Goal: Task Accomplishment & Management: Use online tool/utility

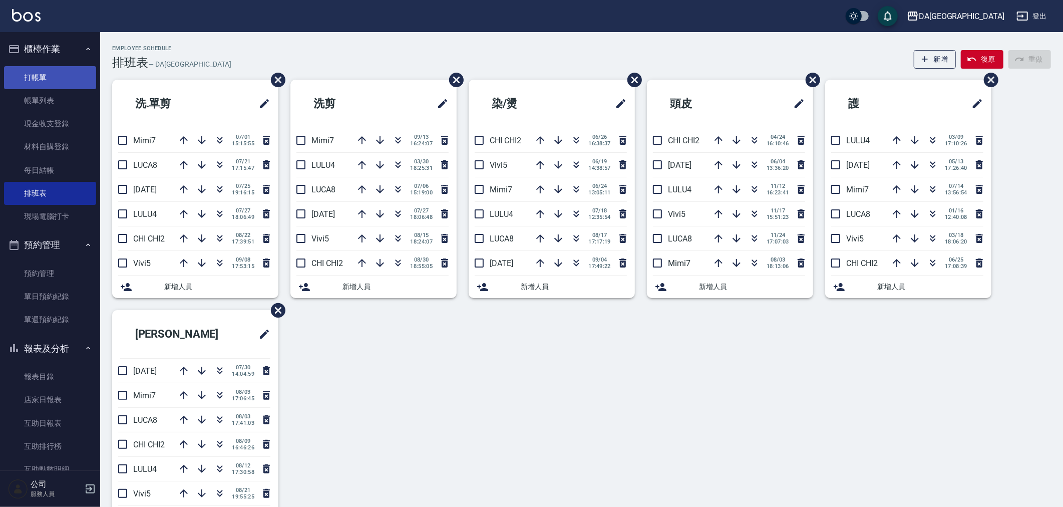
click at [37, 82] on link "打帳單" at bounding box center [50, 77] width 92 height 23
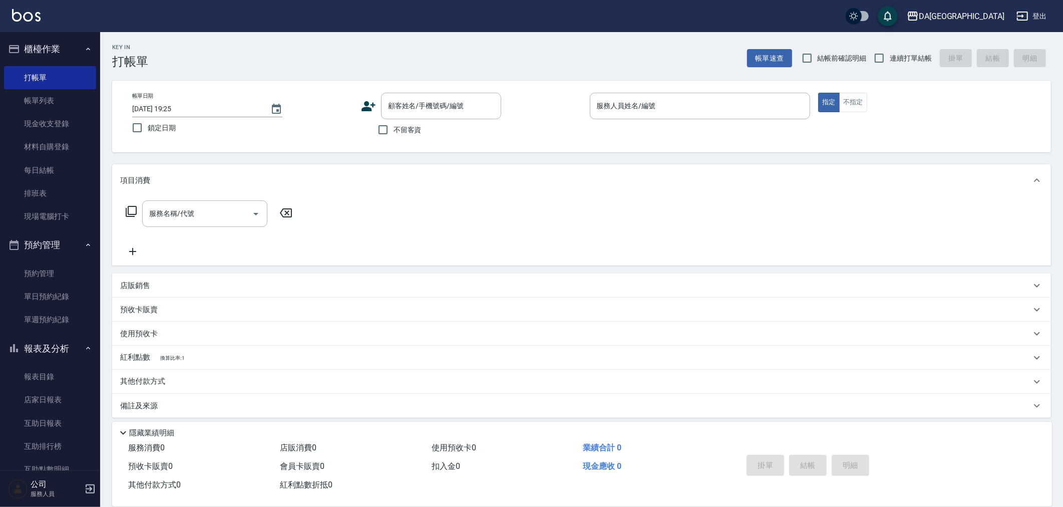
click at [394, 129] on span "不留客資" at bounding box center [408, 130] width 28 height 11
click at [394, 129] on input "不留客資" at bounding box center [383, 129] width 21 height 21
checkbox input "true"
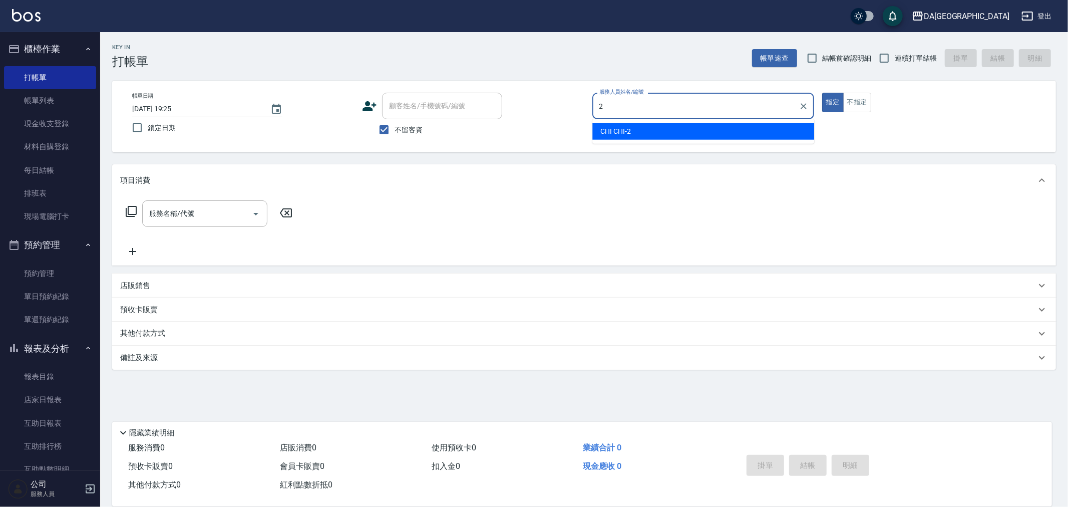
type input "CHI CHI-2"
type button "true"
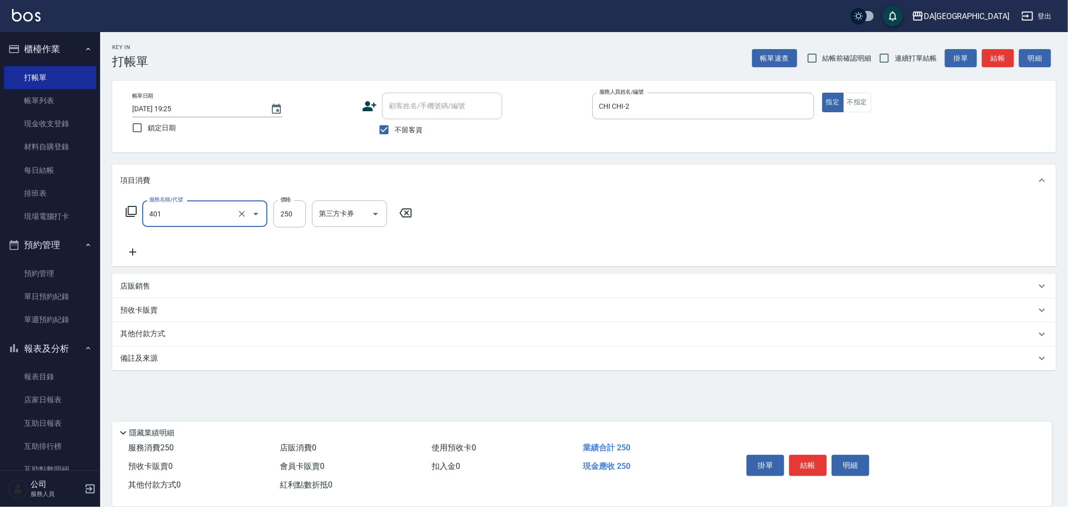
type input "剪髮(401)"
type input "400"
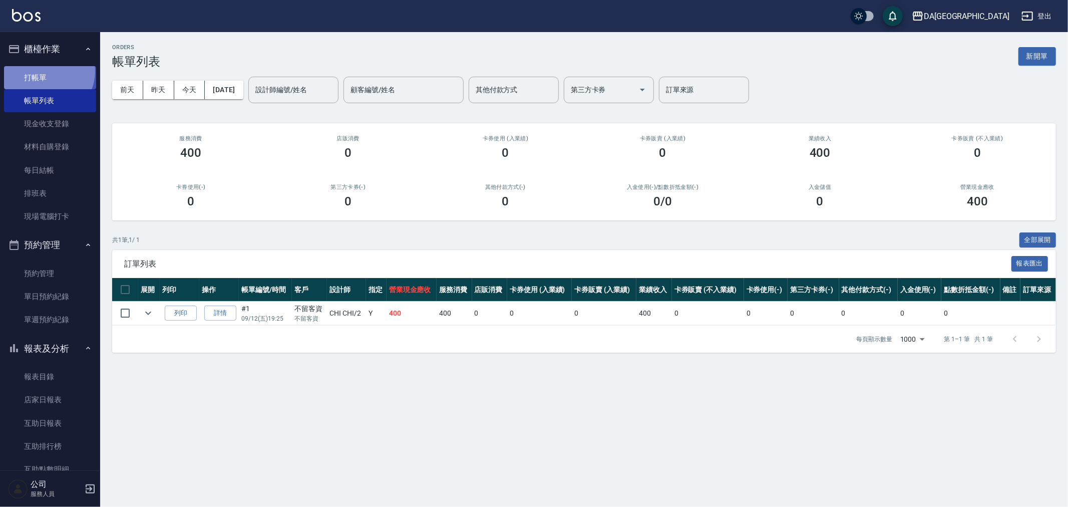
click at [45, 71] on link "打帳單" at bounding box center [50, 77] width 92 height 23
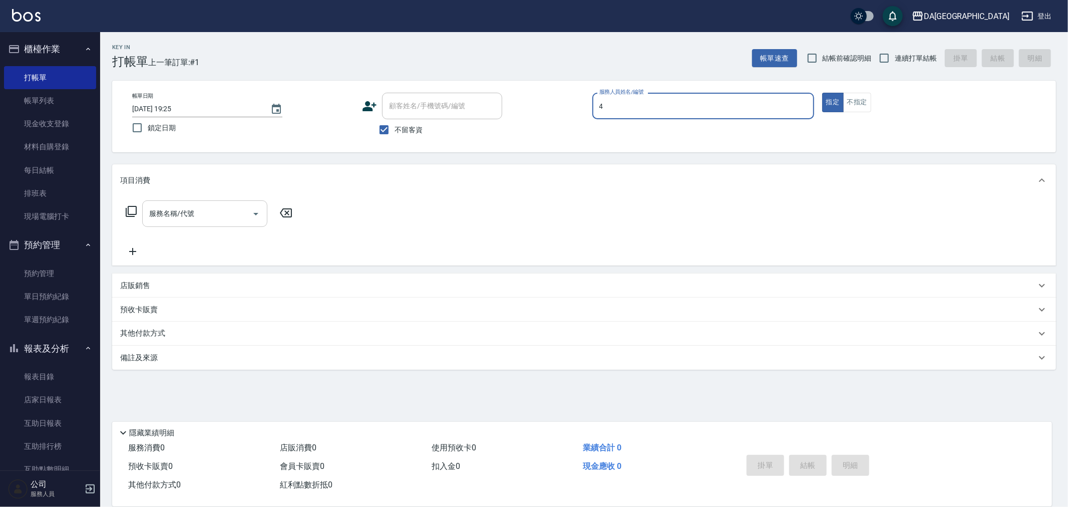
type input "LULU-4"
type button "true"
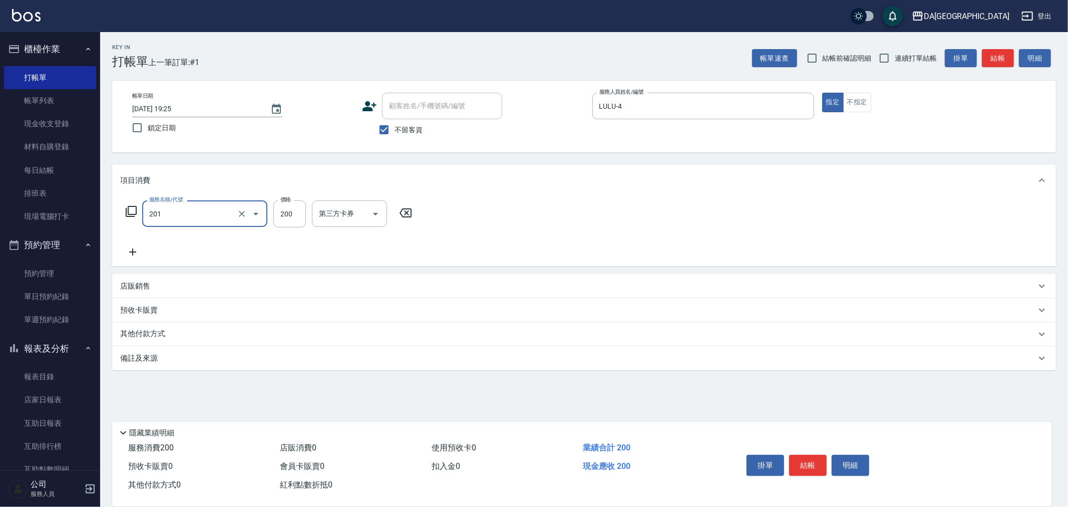
type input "洗髮(201)"
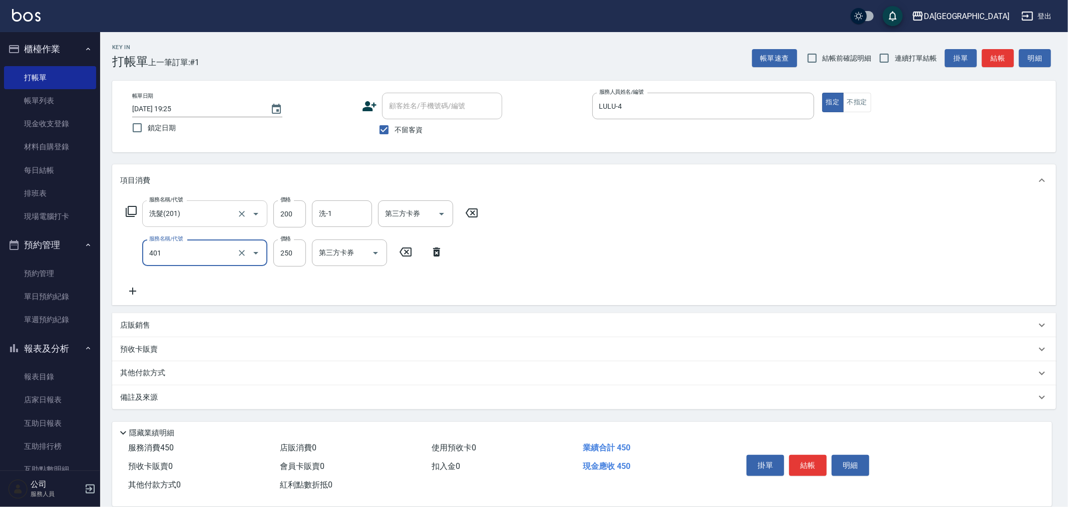
type input "剪髮(401)"
type input "400"
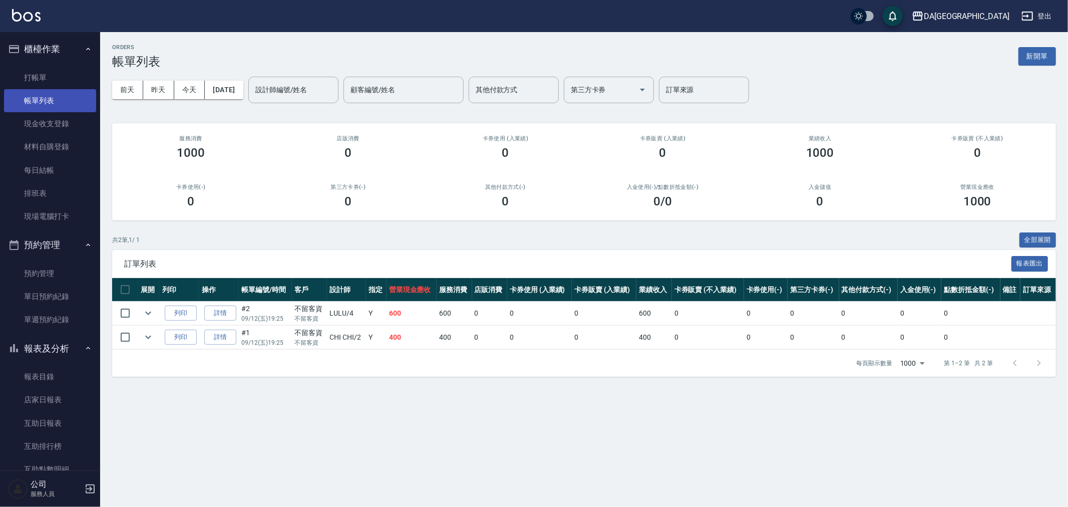
drag, startPoint x: 39, startPoint y: 81, endPoint x: 50, endPoint y: 101, distance: 23.1
click at [39, 81] on link "打帳單" at bounding box center [50, 77] width 92 height 23
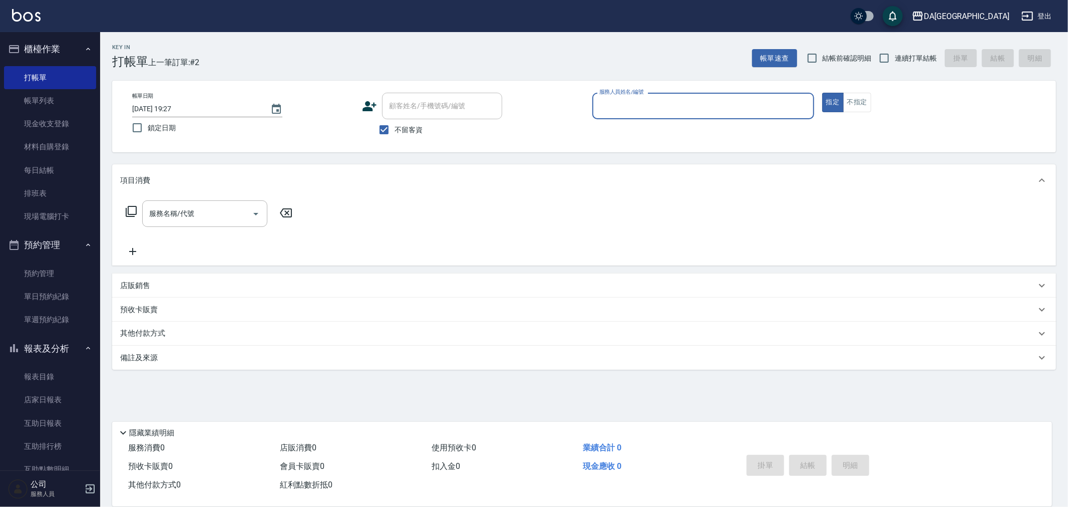
click at [908, 58] on span "連續打單結帳" at bounding box center [916, 58] width 42 height 11
click at [895, 58] on input "連續打單結帳" at bounding box center [884, 58] width 21 height 21
checkbox input "true"
click at [757, 103] on input "服務人員姓名/編號" at bounding box center [703, 106] width 213 height 18
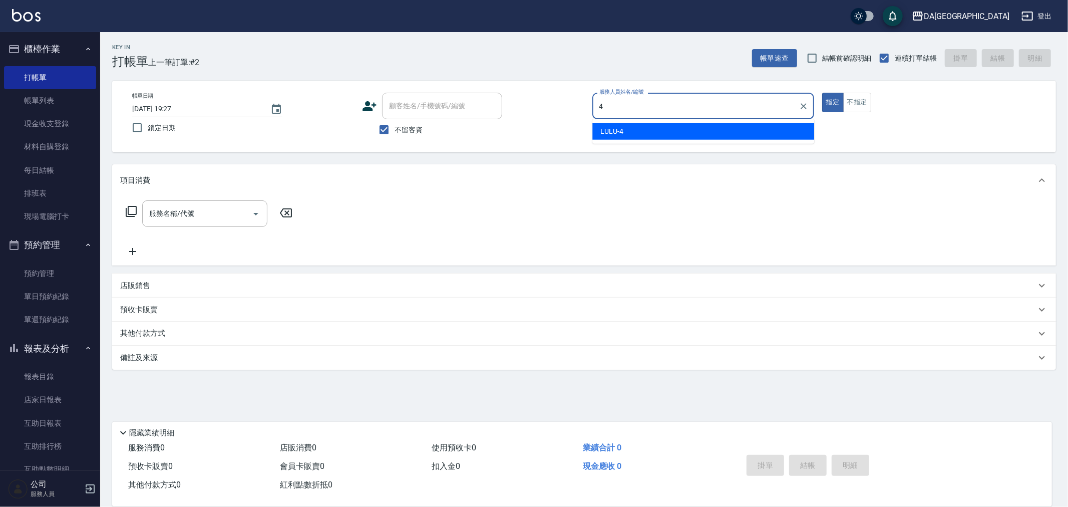
type input "LULU-4"
type button "true"
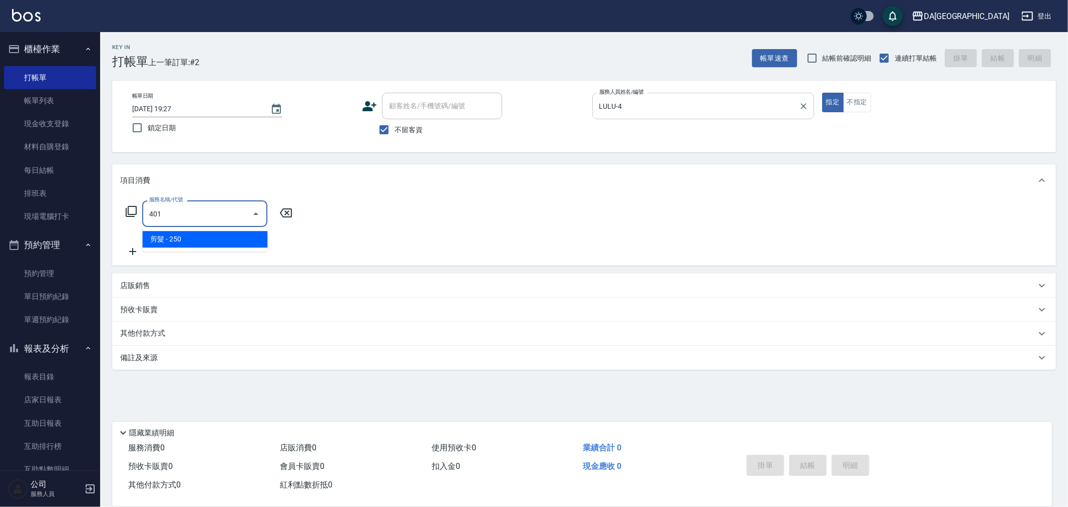
type input "剪髮(401)"
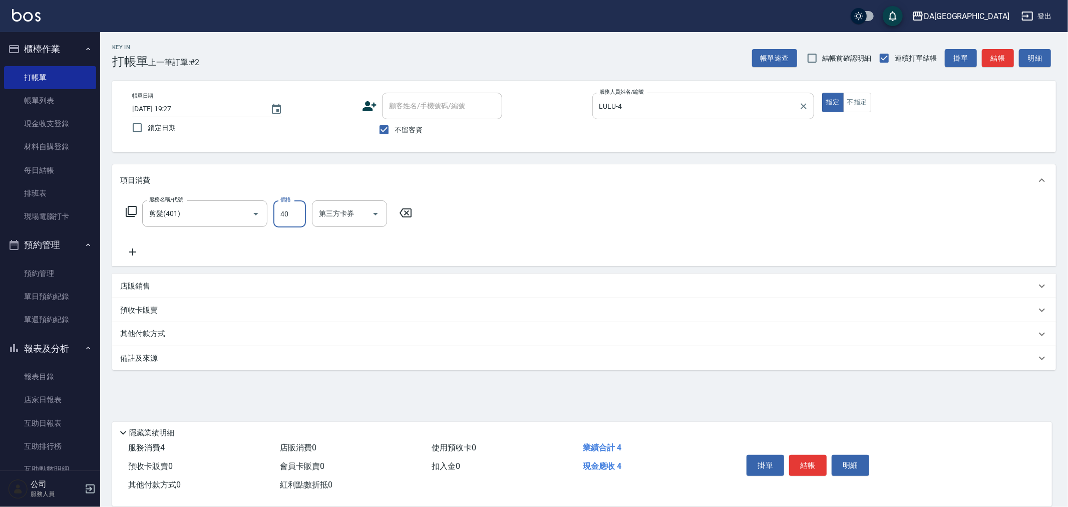
type input "400"
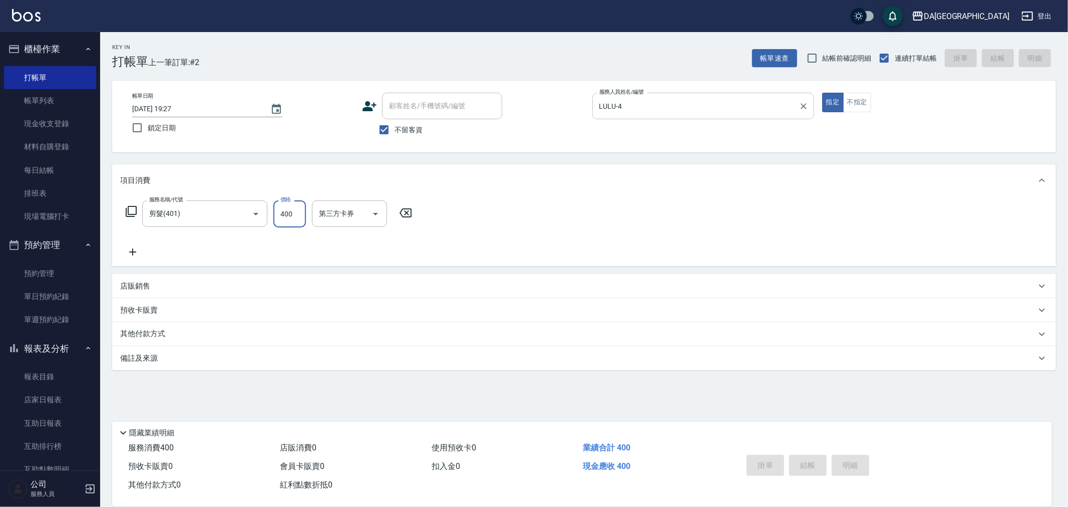
type input "[DATE] 19:28"
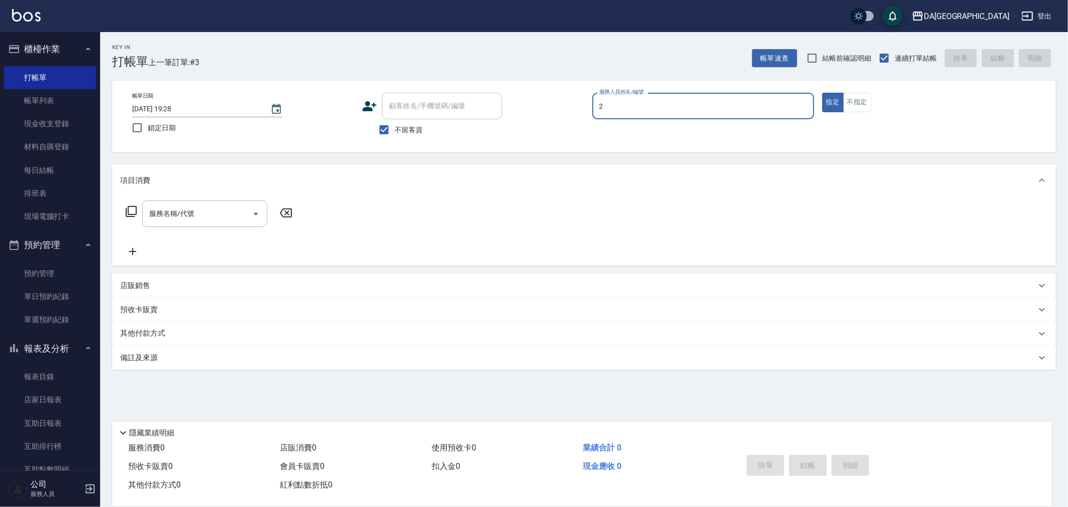
type input "CHI CHI-2"
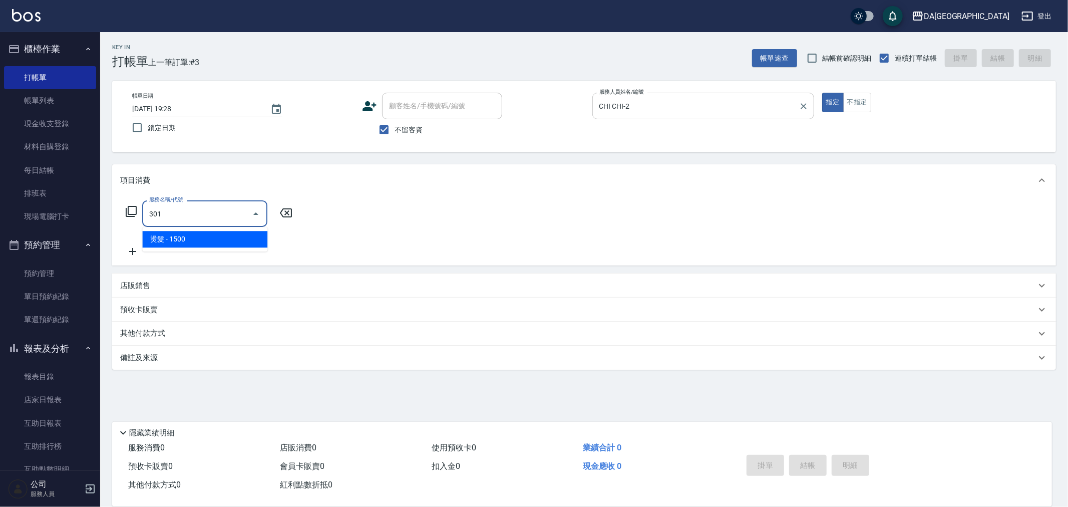
type input "燙髮(301)"
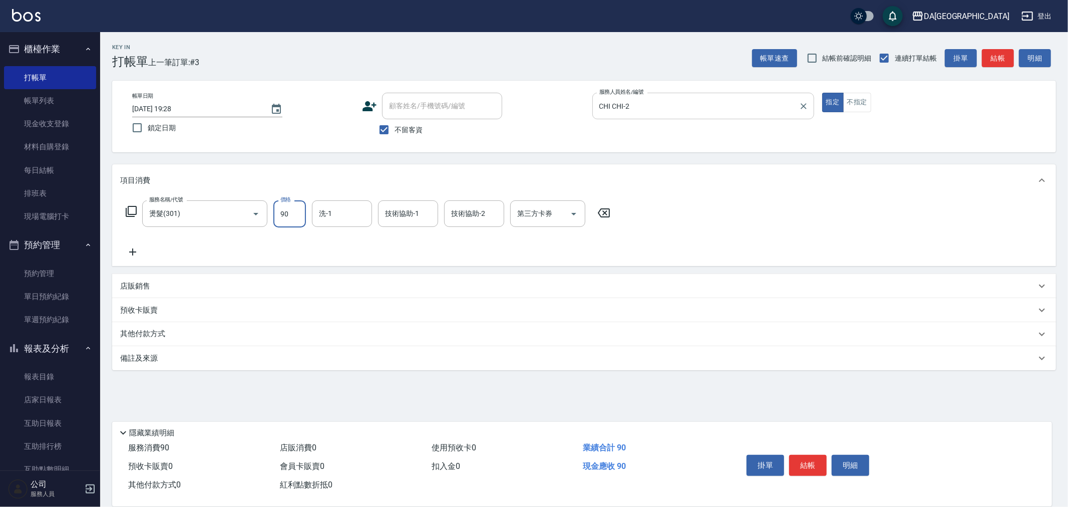
type input "900"
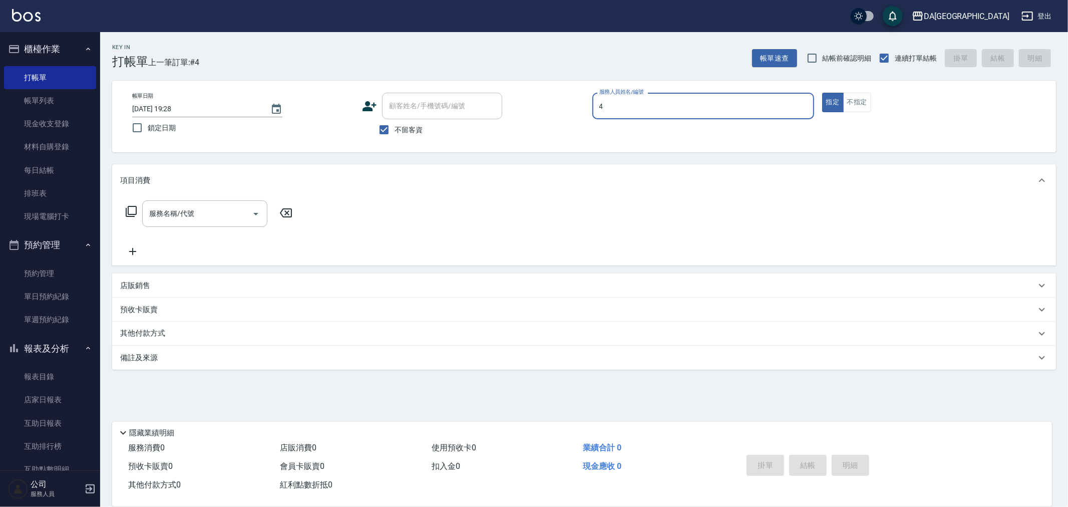
type input "LULU-4"
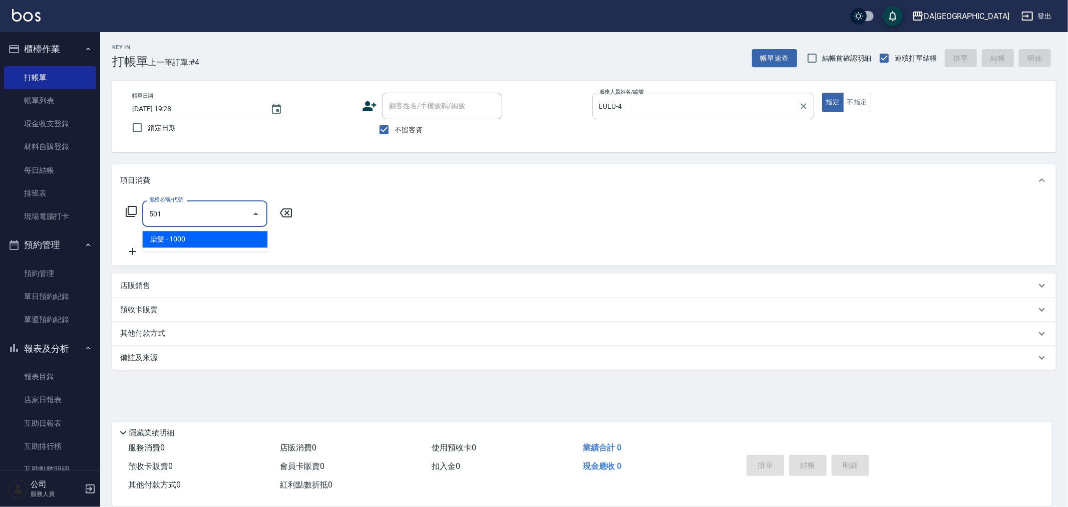
type input "染髮(501)"
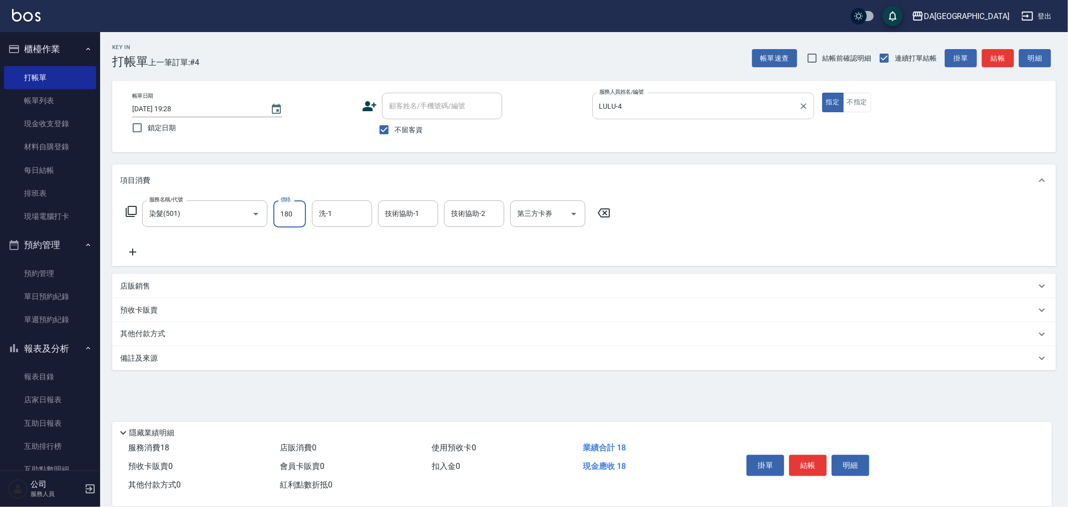
type input "1800"
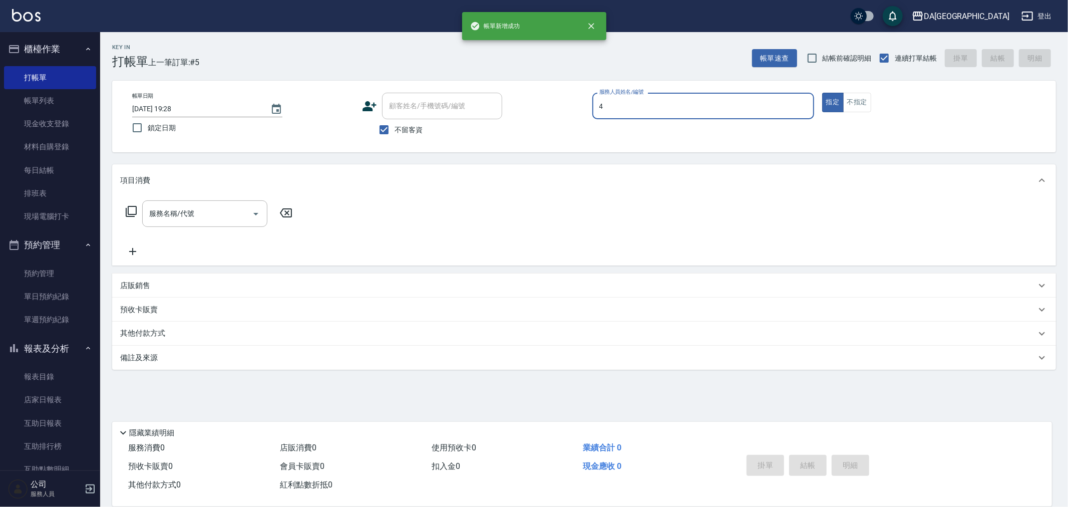
type input "LULU-4"
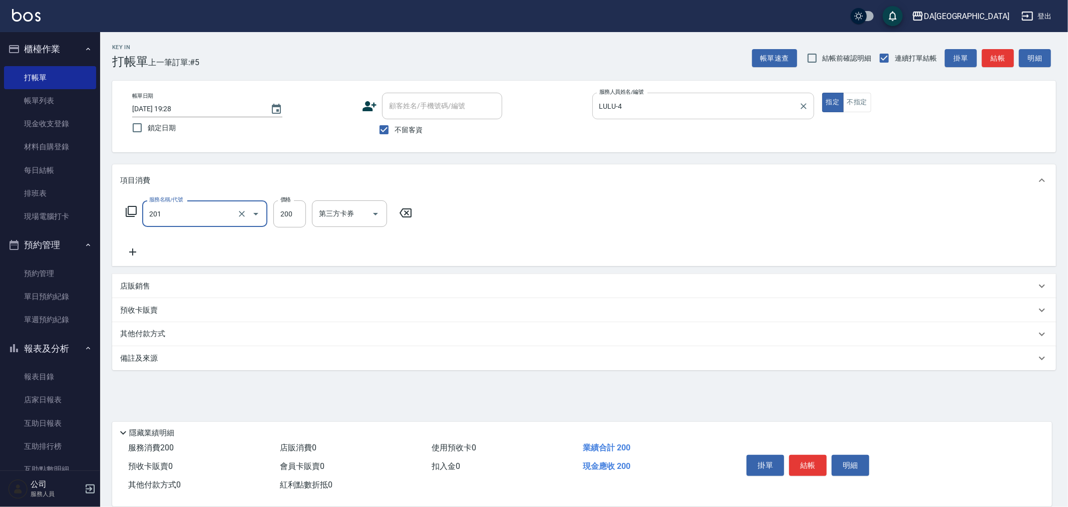
type input "洗髮(201)"
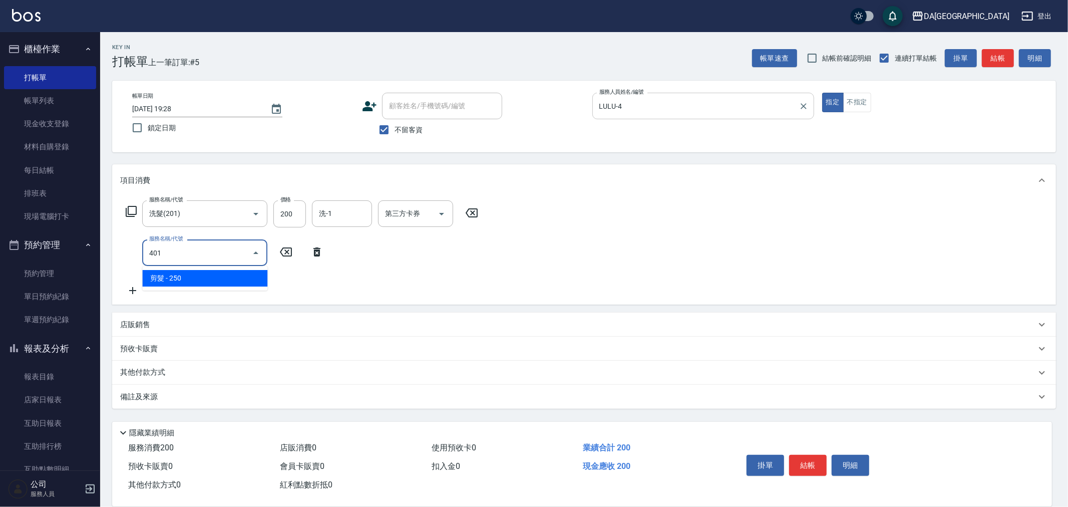
type input "剪髮(401)"
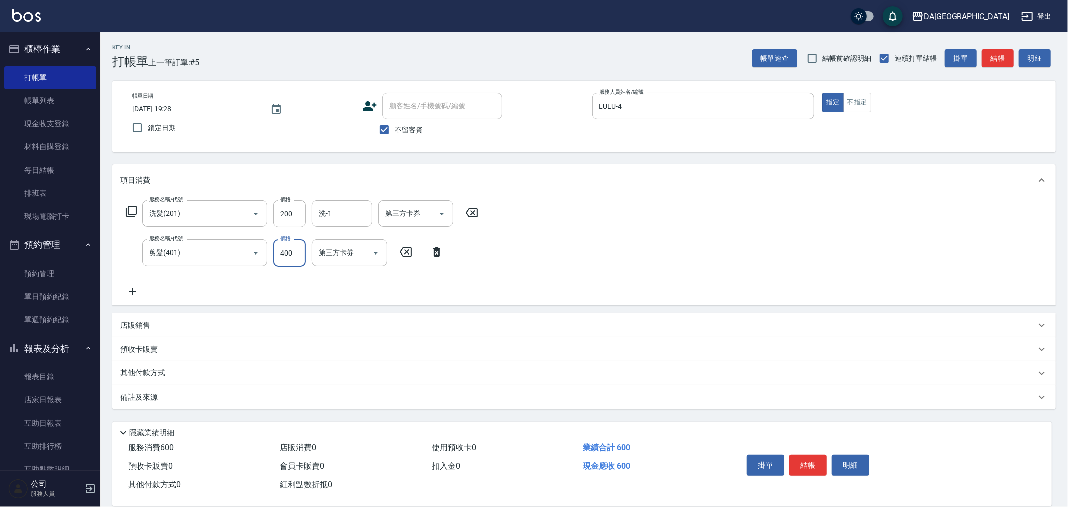
type input "400"
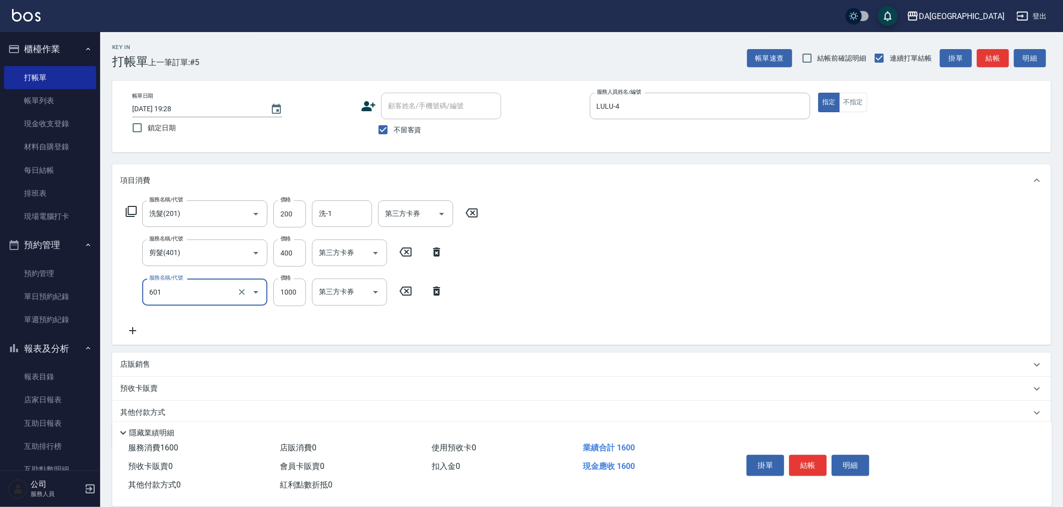
type input "自備護髮(1000上)(601)"
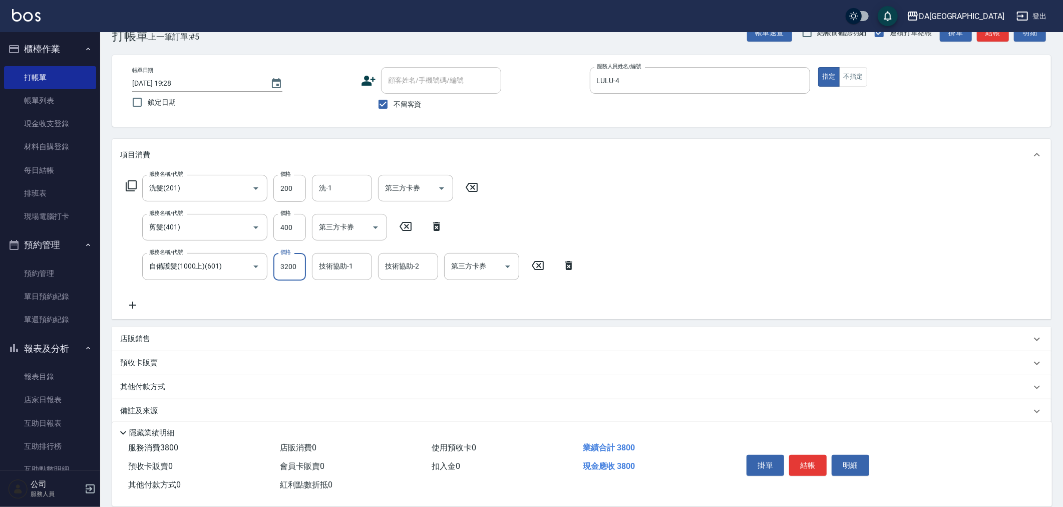
scroll to position [37, 0]
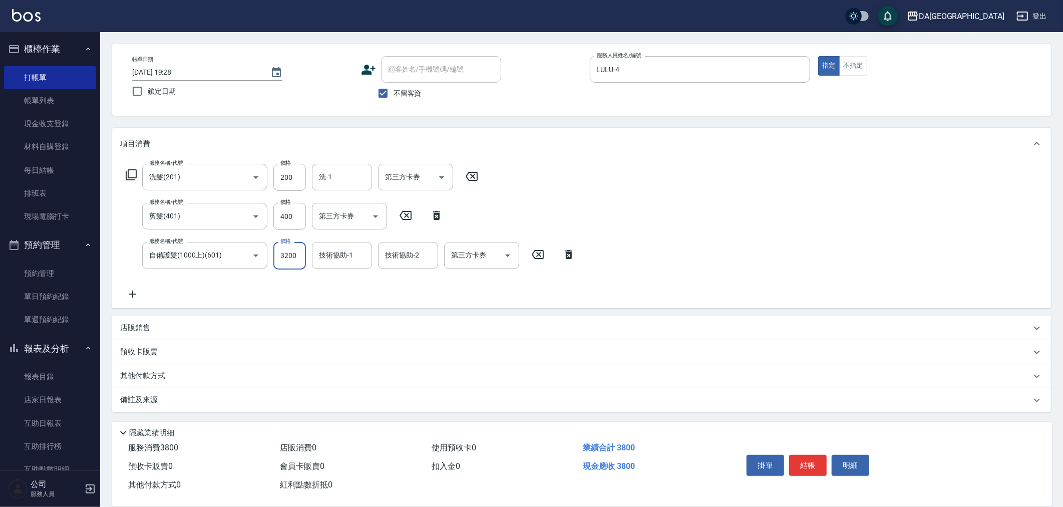
type input "3200"
click at [152, 384] on div "其他付款方式" at bounding box center [581, 376] width 939 height 24
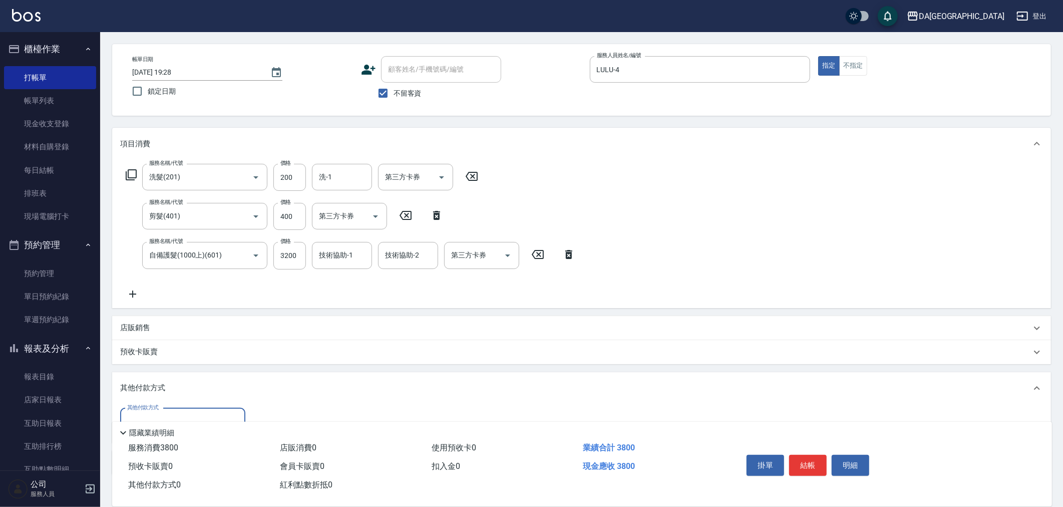
scroll to position [0, 0]
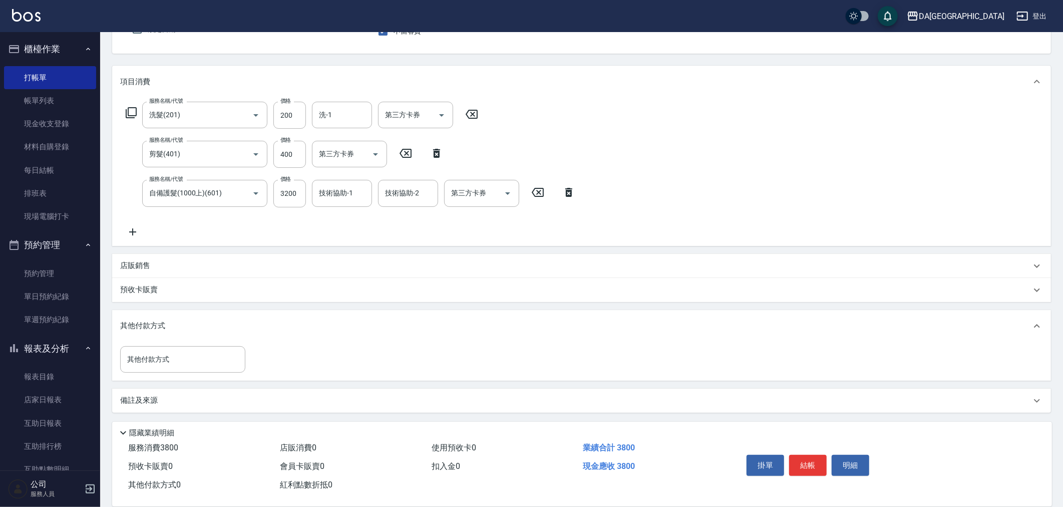
drag, startPoint x: 159, startPoint y: 333, endPoint x: 159, endPoint y: 352, distance: 18.5
click at [159, 335] on div "其他付款方式" at bounding box center [581, 326] width 939 height 32
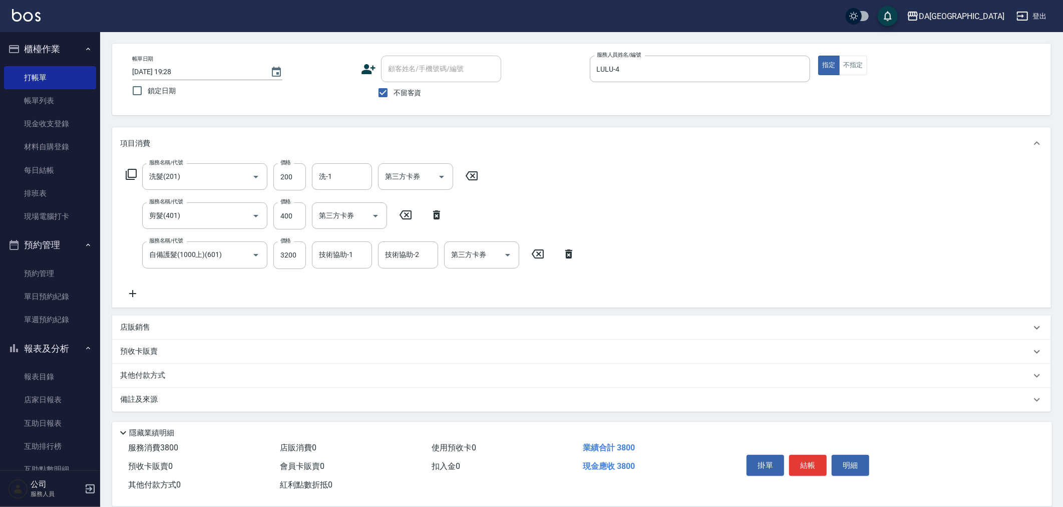
scroll to position [37, 0]
click at [174, 375] on div "其他付款方式" at bounding box center [575, 376] width 911 height 11
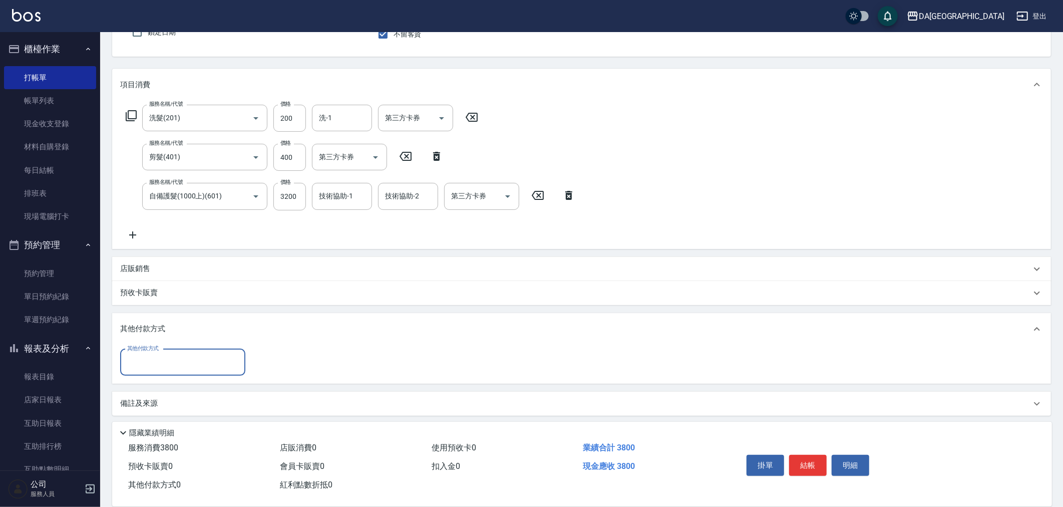
scroll to position [98, 0]
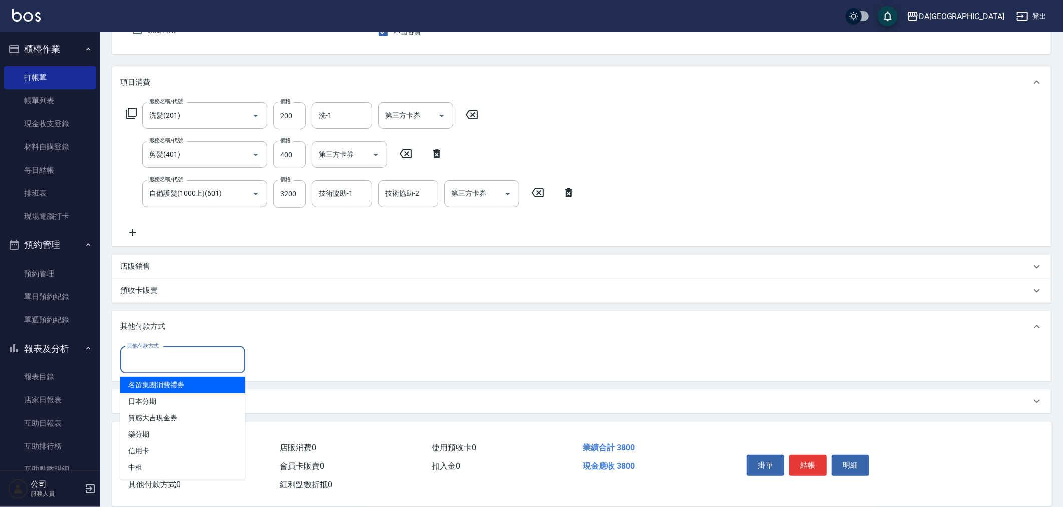
click at [178, 363] on input "其他付款方式" at bounding box center [183, 360] width 116 height 18
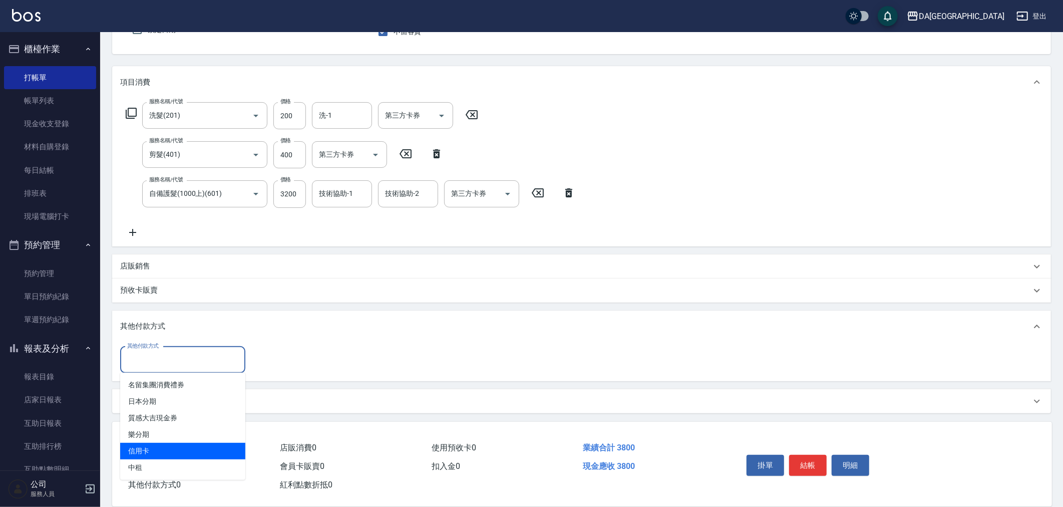
click at [166, 448] on span "信用卡" at bounding box center [182, 451] width 125 height 17
type input "信用卡"
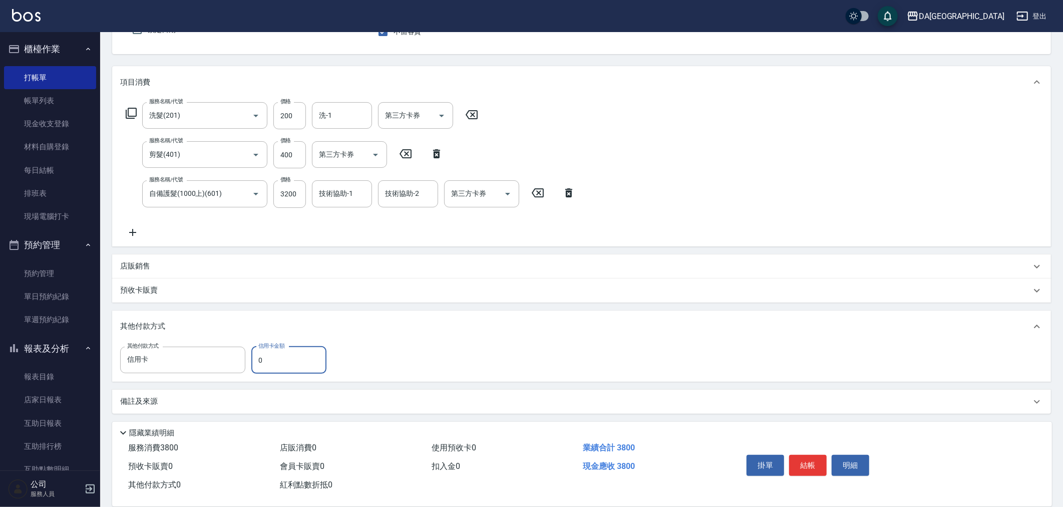
drag, startPoint x: 289, startPoint y: 359, endPoint x: 138, endPoint y: 384, distance: 153.8
click at [178, 373] on div "其他付款方式 信用卡 其他付款方式 信用卡金額 0 信用卡金額" at bounding box center [226, 360] width 212 height 27
type input "3800"
type input "[DATE] 19:29"
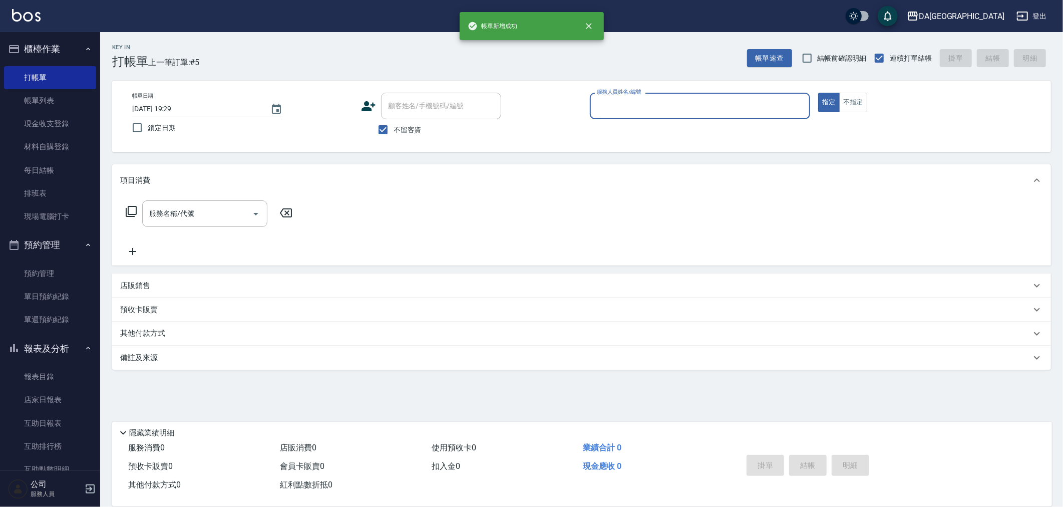
scroll to position [0, 0]
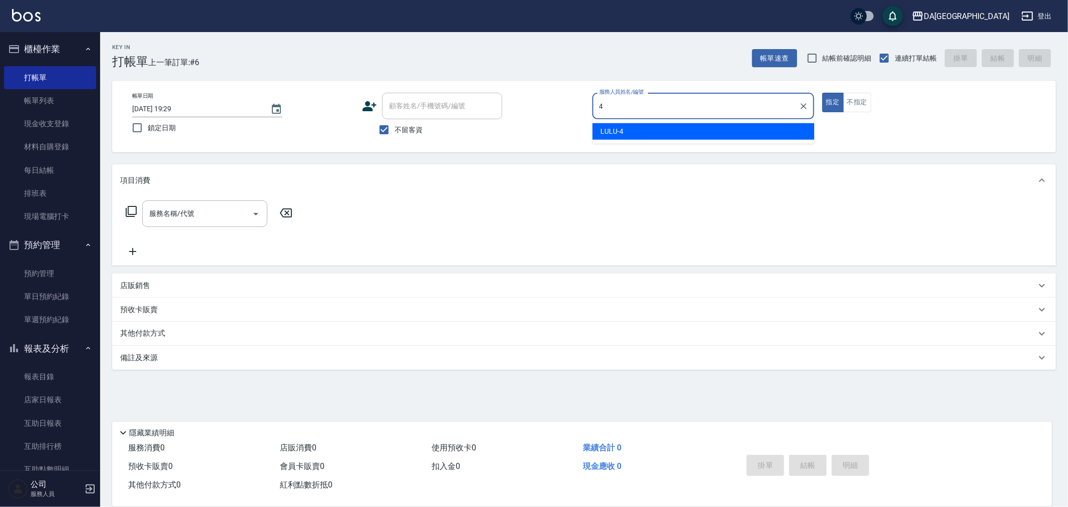
type input "LULU-4"
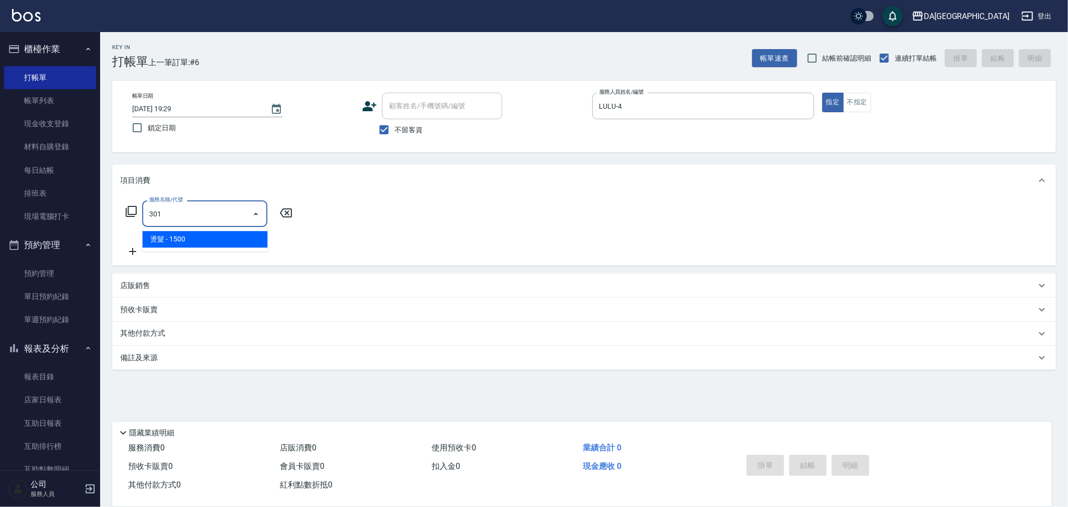
type input "燙髮(301)"
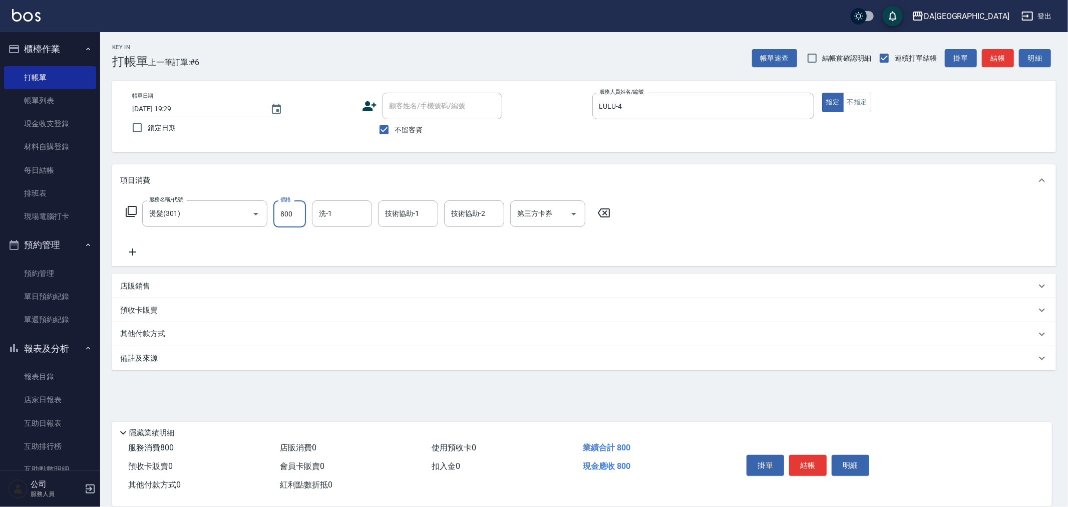
type input "800"
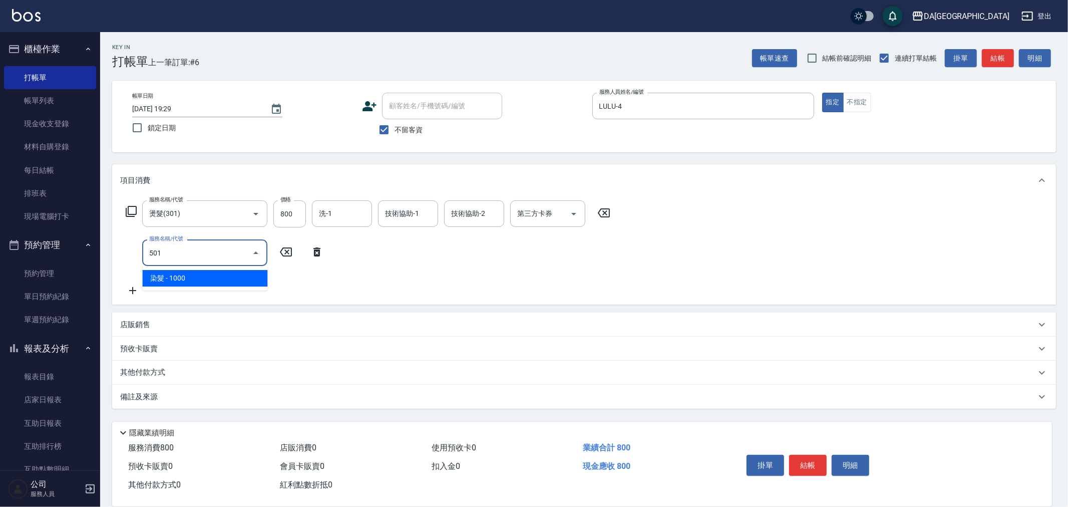
type input "染髮(501)"
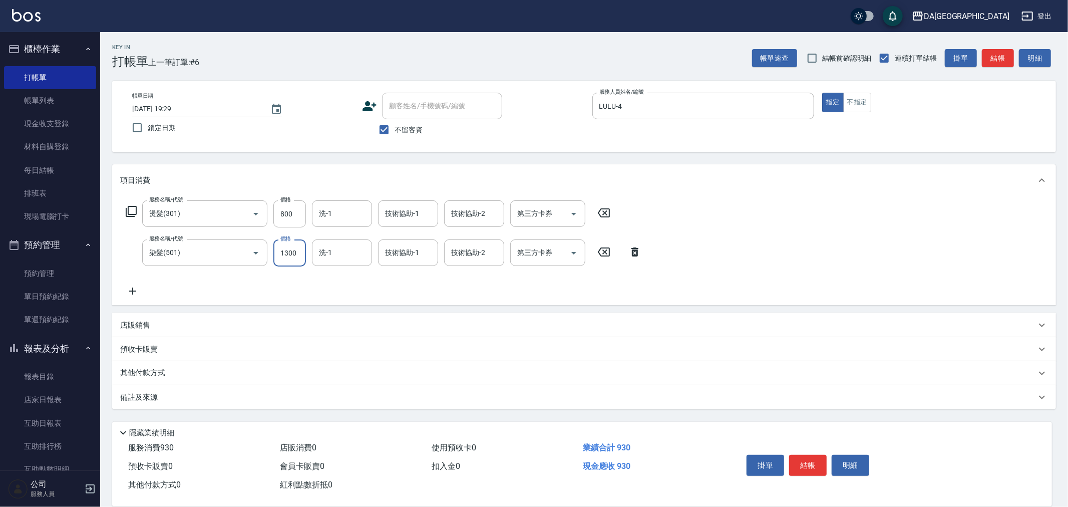
type input "1300"
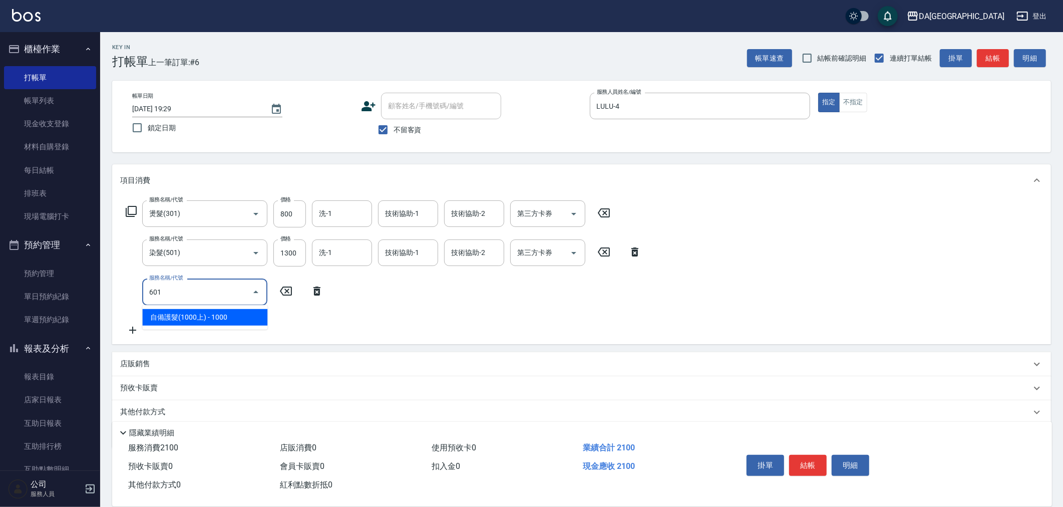
type input "自備護髮(1000上)(601)"
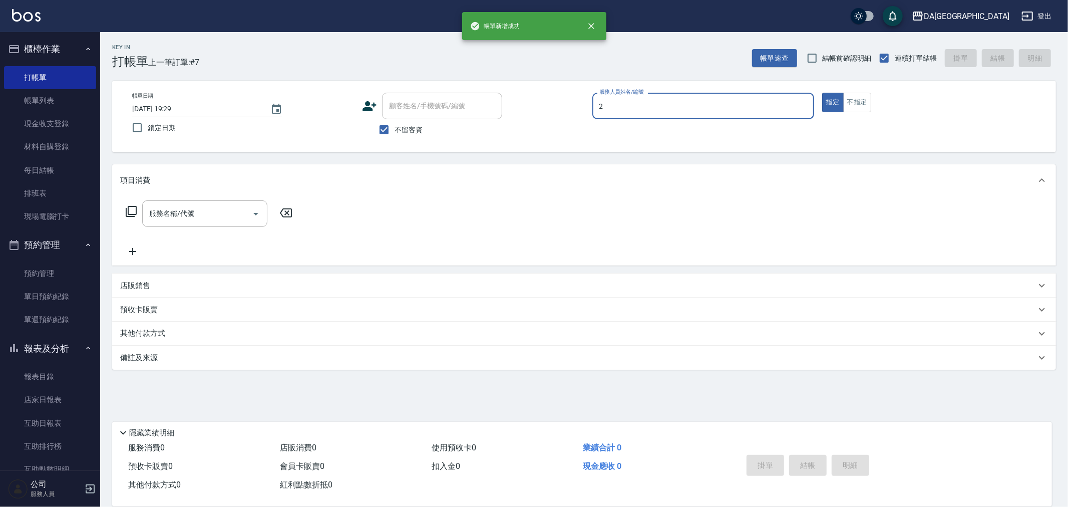
type input "CHI CHI-2"
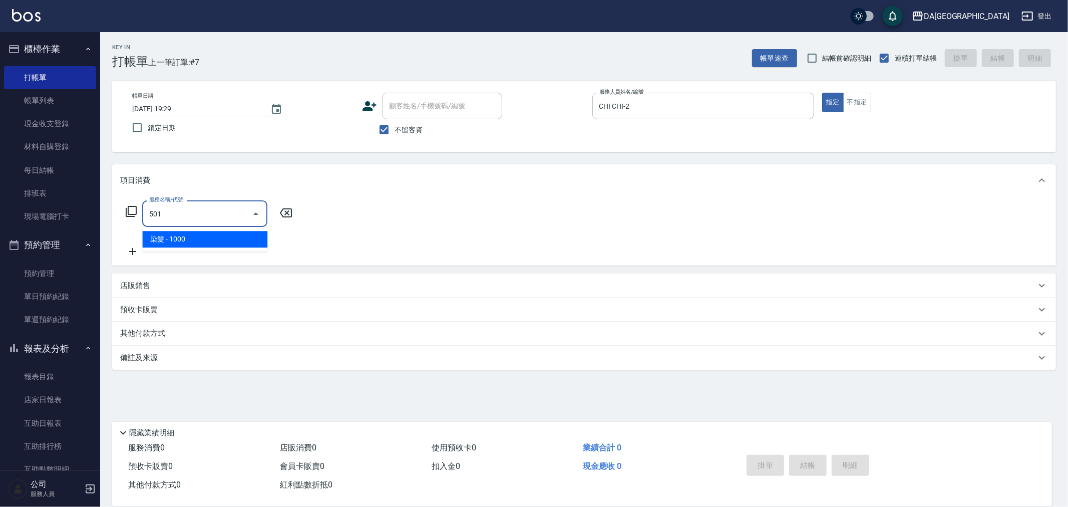
type input "染髮(501)"
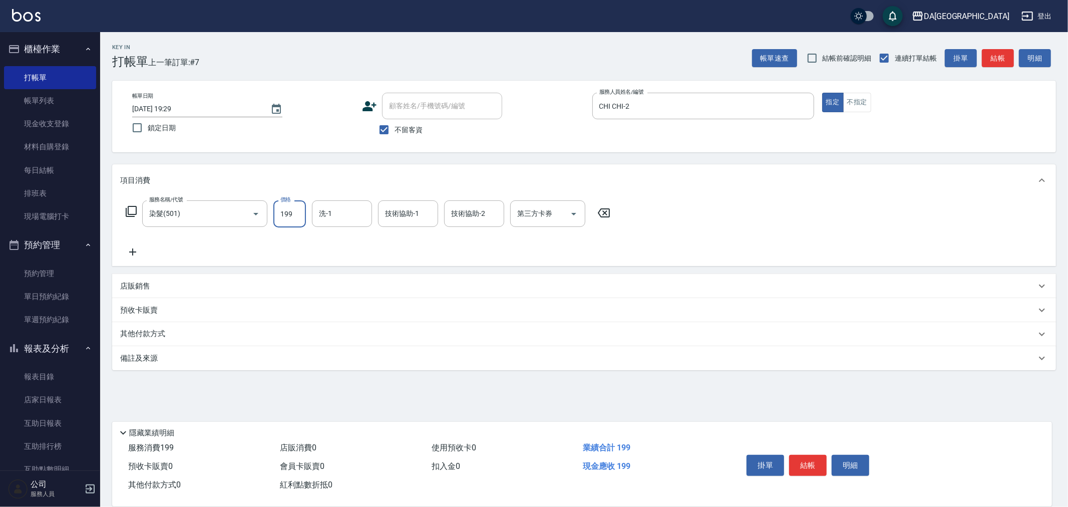
type input "1999"
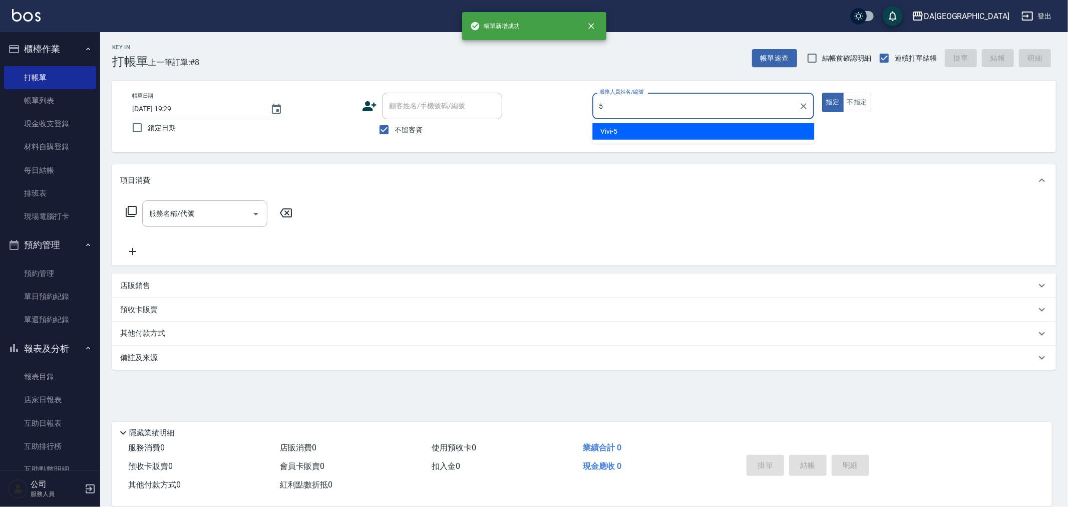
type input "Vivi-5"
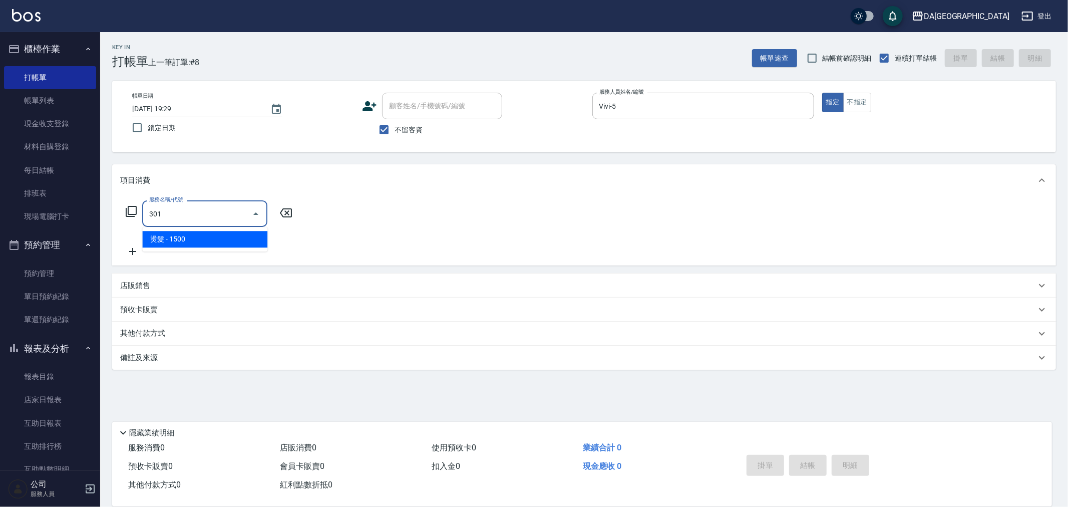
type input "燙髮(301)"
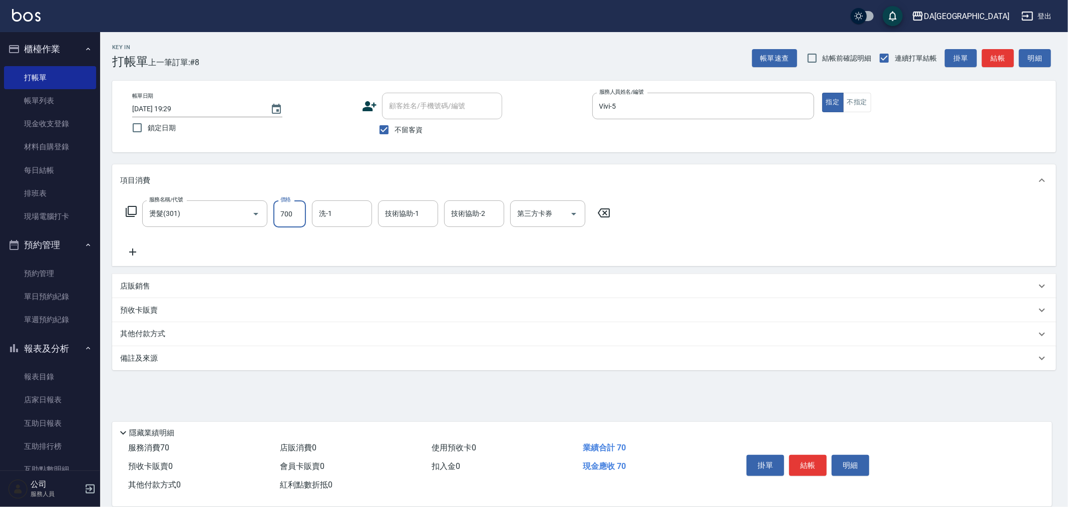
type input "700"
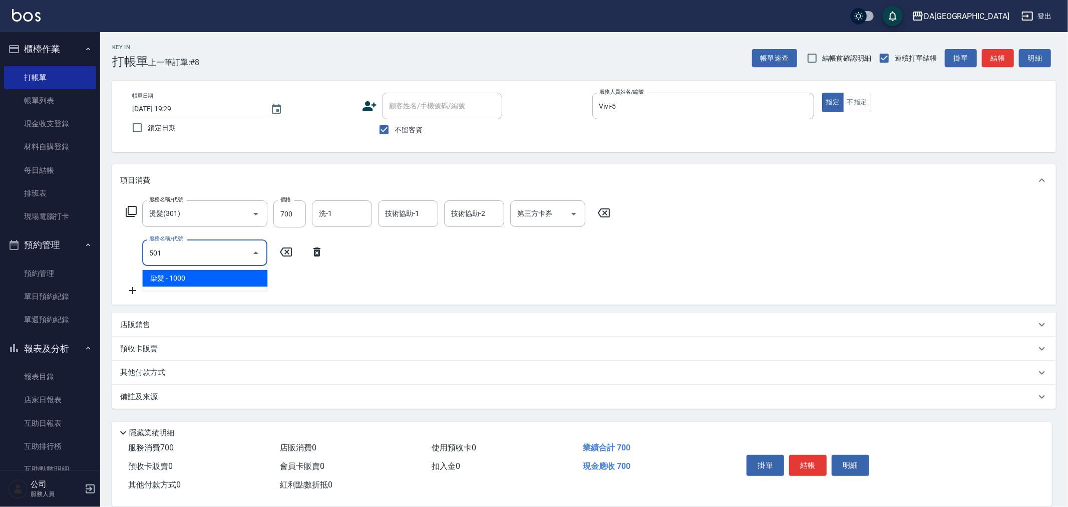
type input "染髮(501)"
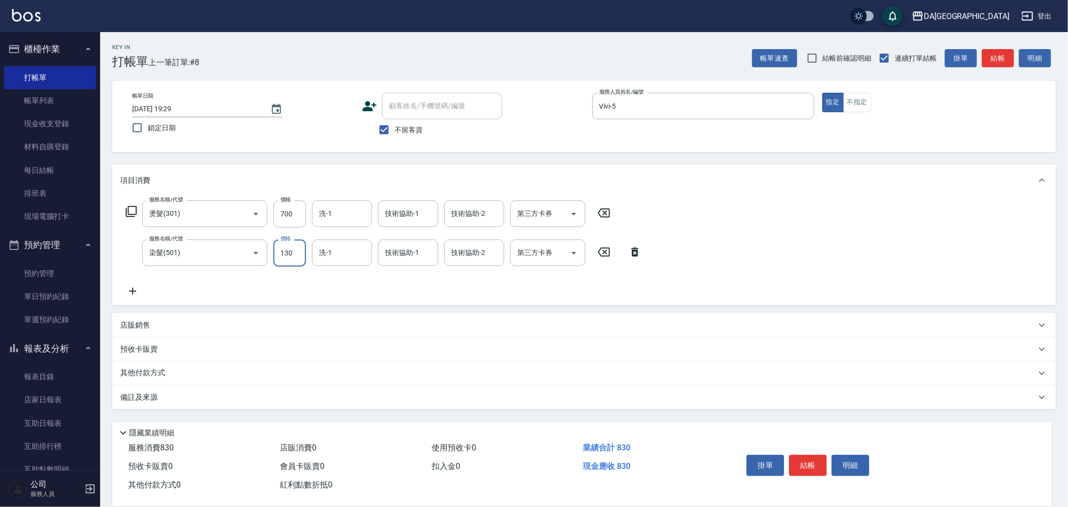
type input "1300"
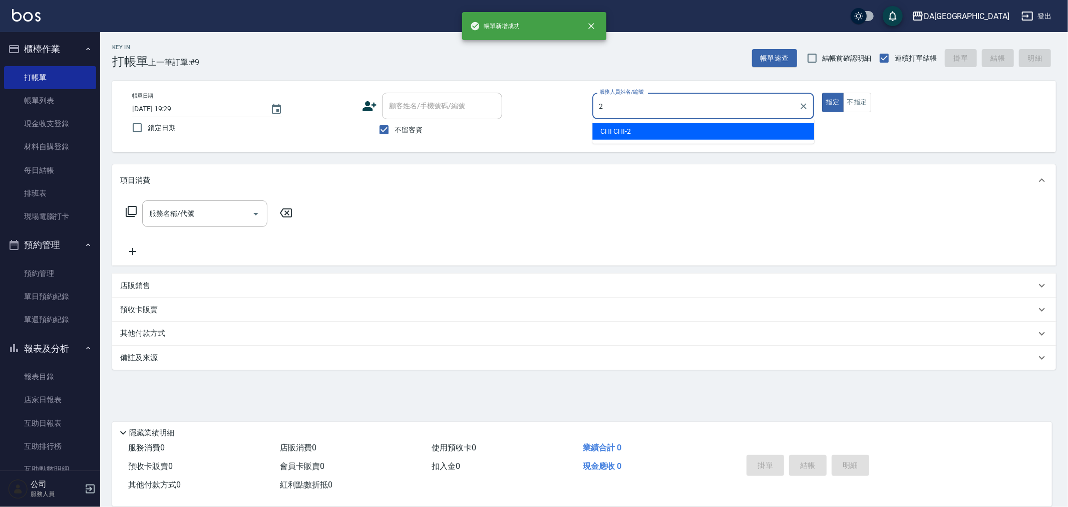
type input "CHI CHI-2"
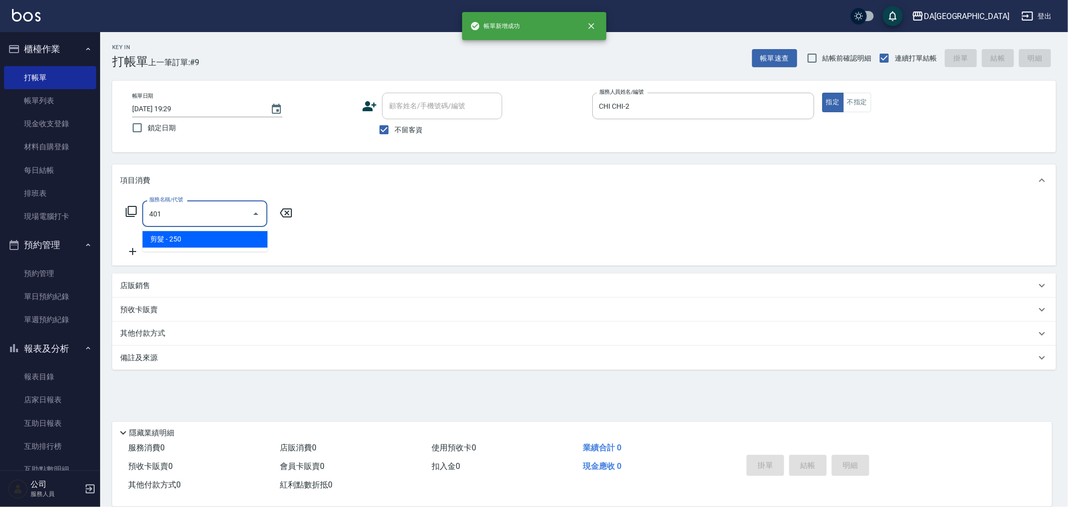
type input "剪髮(401)"
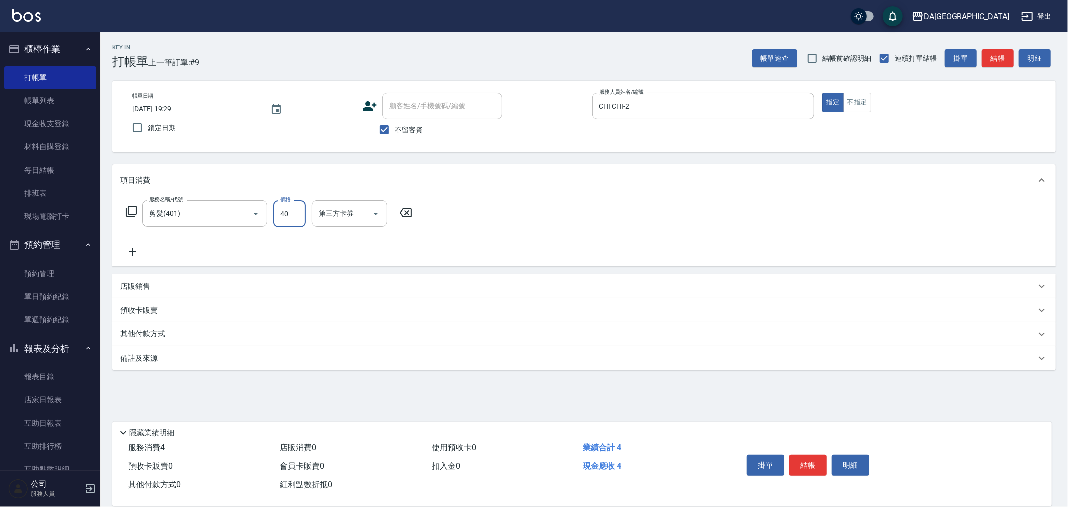
type input "400"
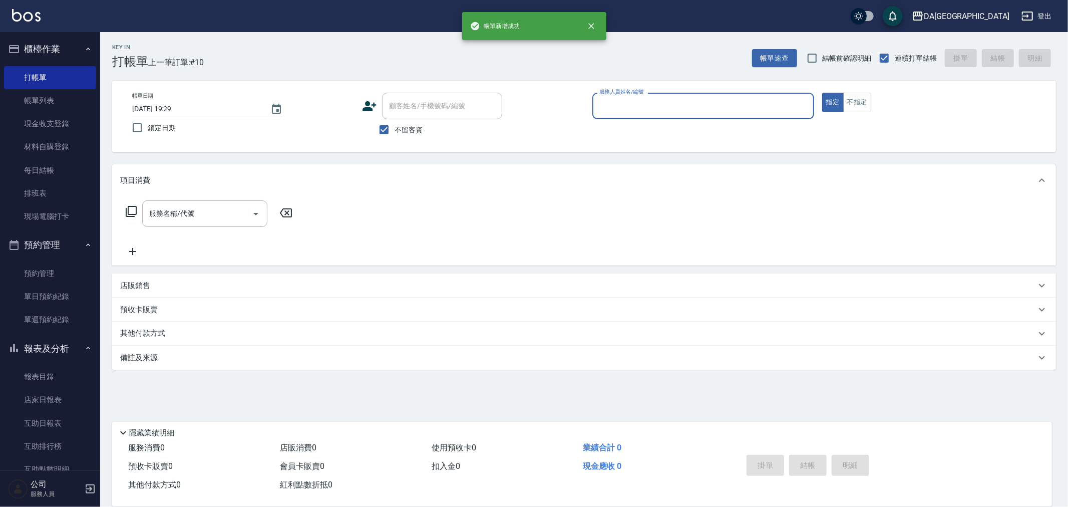
drag, startPoint x: 35, startPoint y: 107, endPoint x: 98, endPoint y: 218, distance: 127.4
click at [35, 107] on link "帳單列表" at bounding box center [50, 100] width 92 height 23
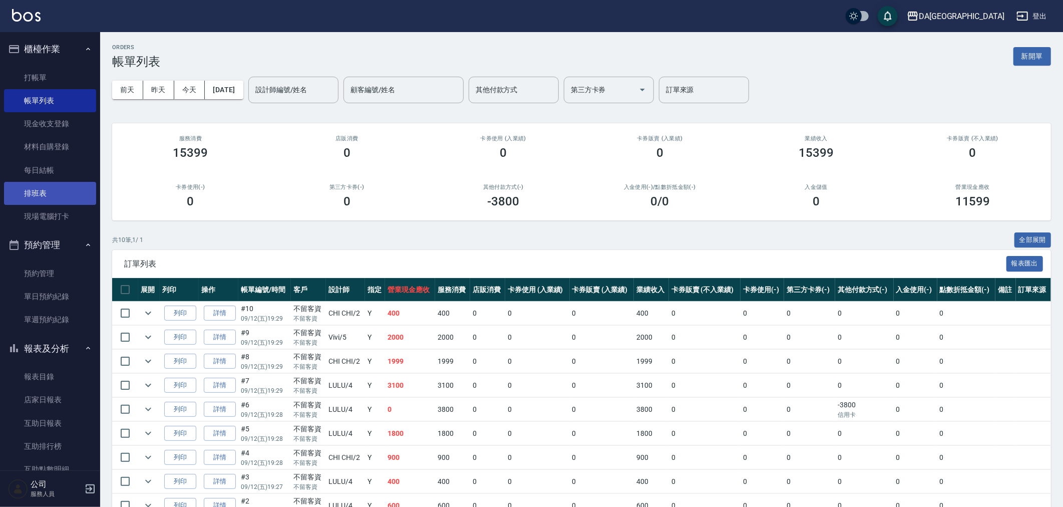
click at [57, 196] on link "排班表" at bounding box center [50, 193] width 92 height 23
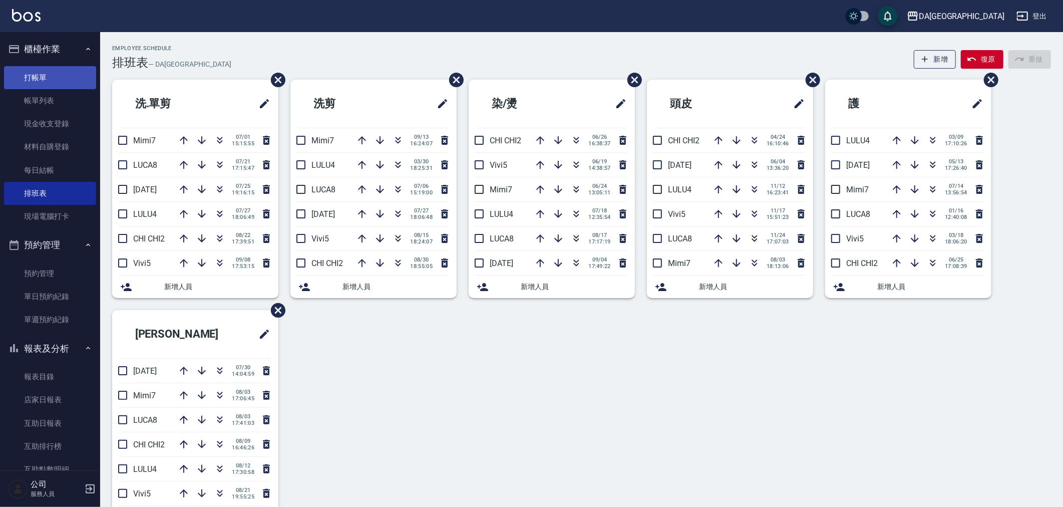
click at [41, 83] on link "打帳單" at bounding box center [50, 77] width 92 height 23
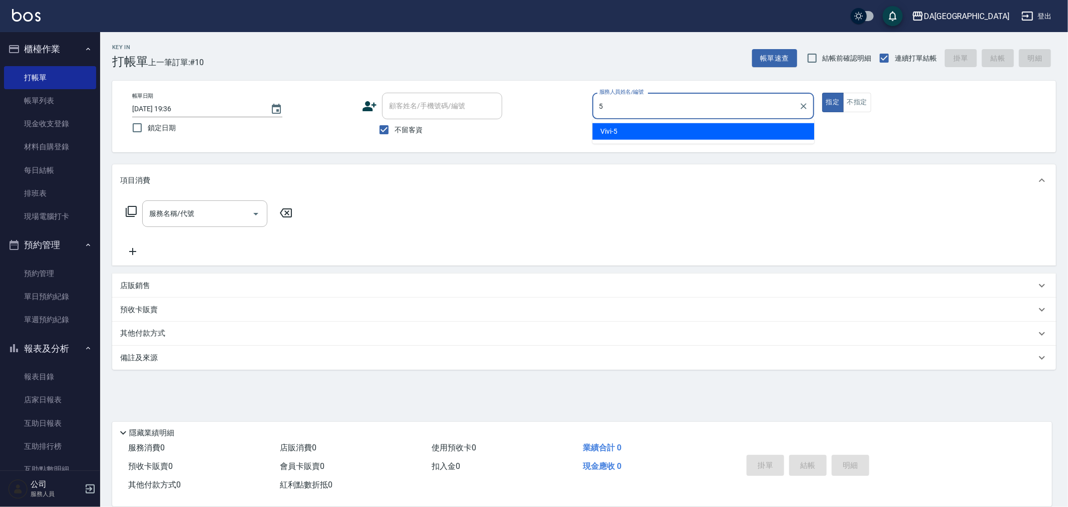
type input "Vivi-5"
type button "true"
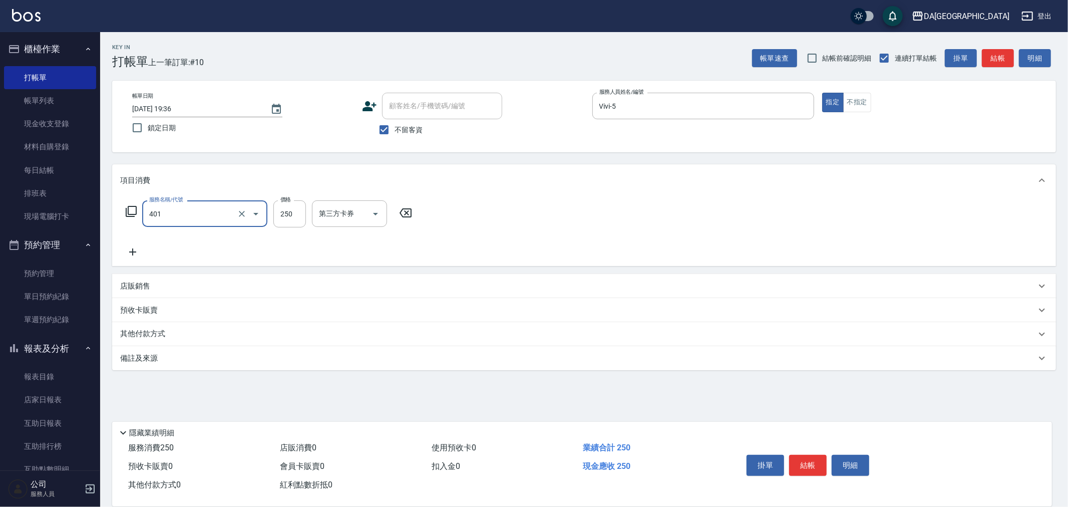
type input "剪髮(401)"
type input "300"
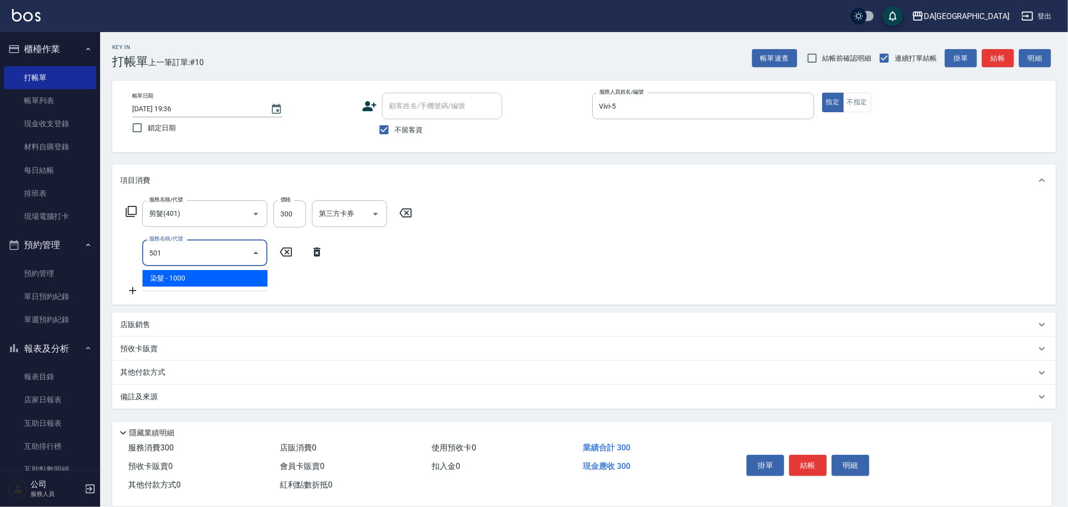
type input "染髮(501)"
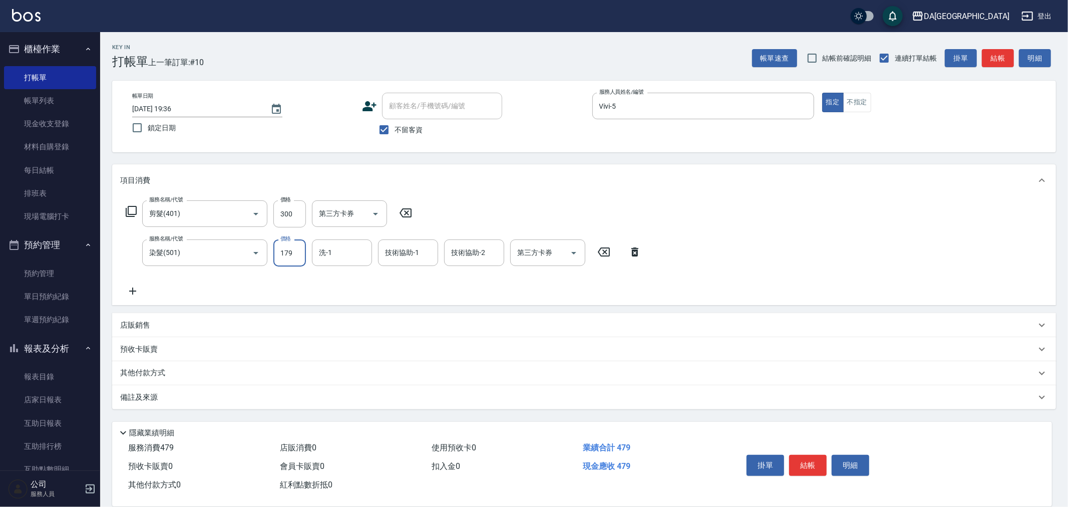
type input "1790"
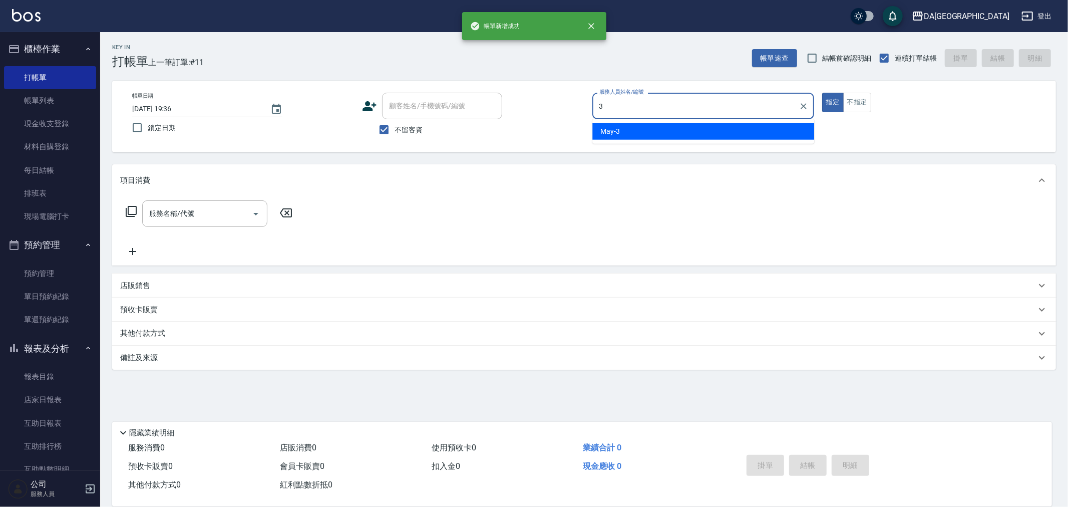
type input "May-3"
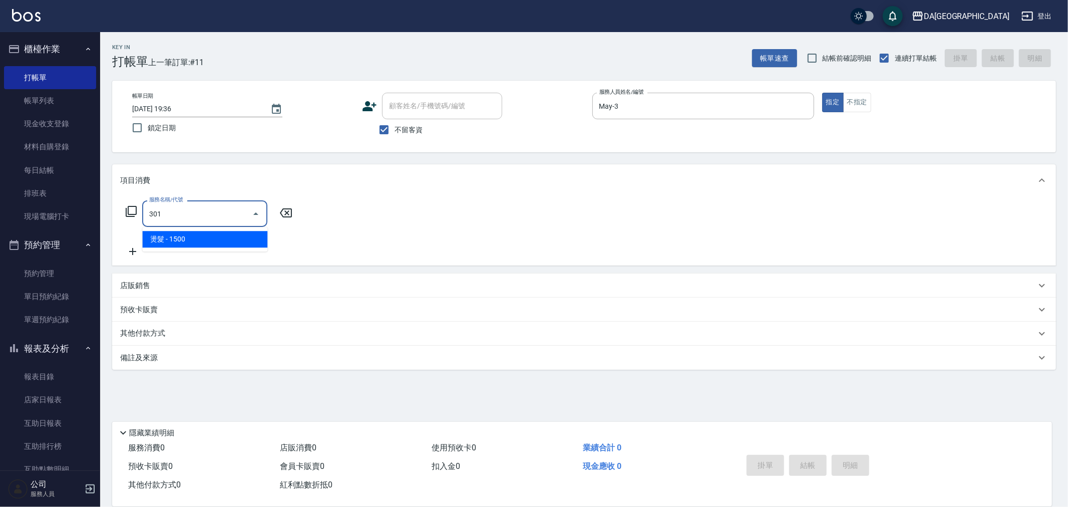
type input "燙髮(301)"
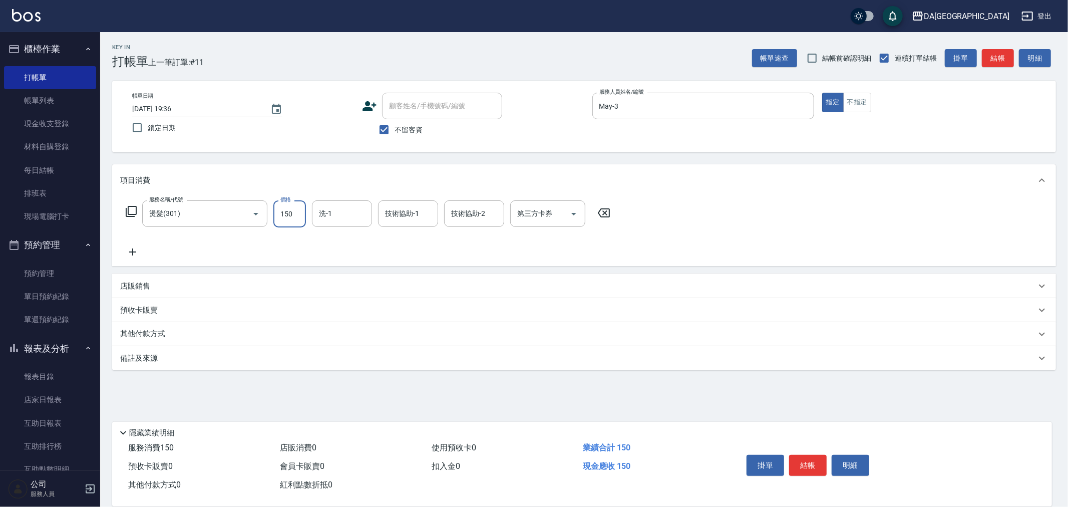
type input "1500"
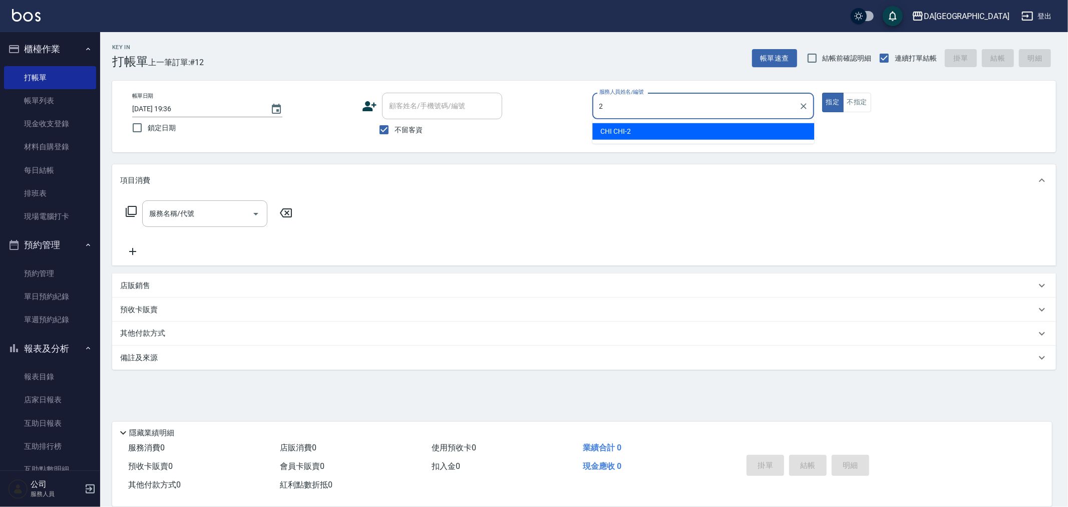
type input "CHI CHI-2"
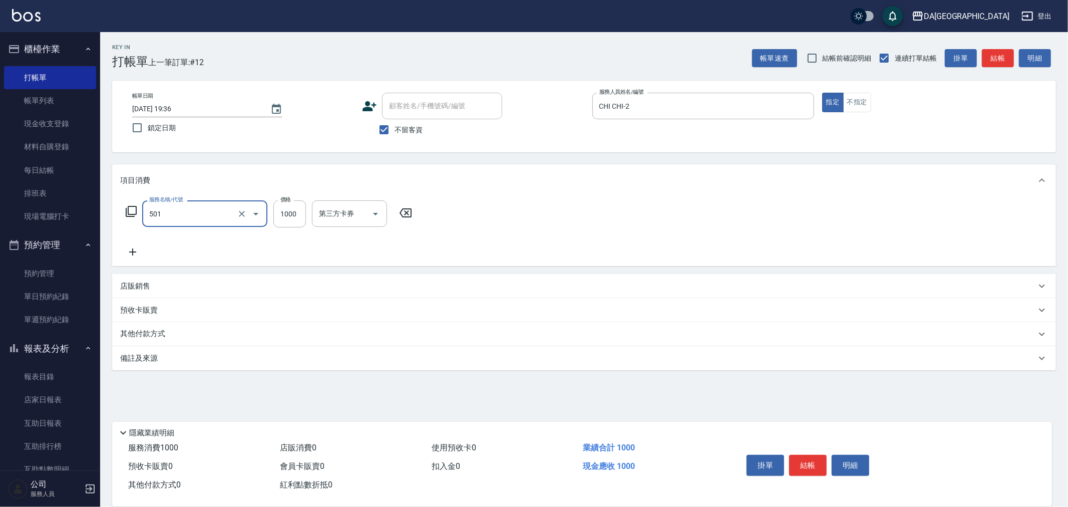
type input "染髮(501)"
type input "1300"
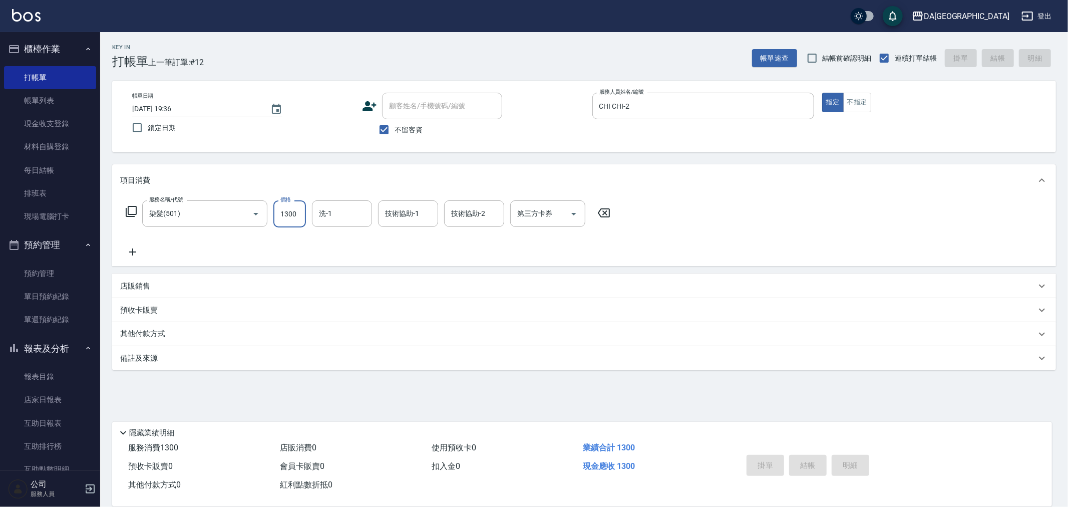
type input "[DATE] 19:55"
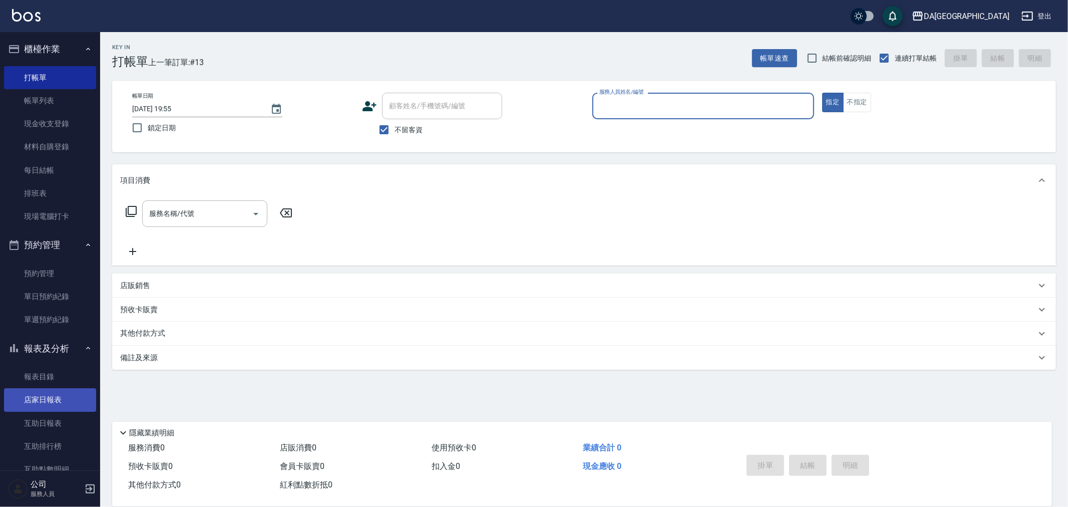
click at [49, 401] on link "店家日報表" at bounding box center [50, 399] width 92 height 23
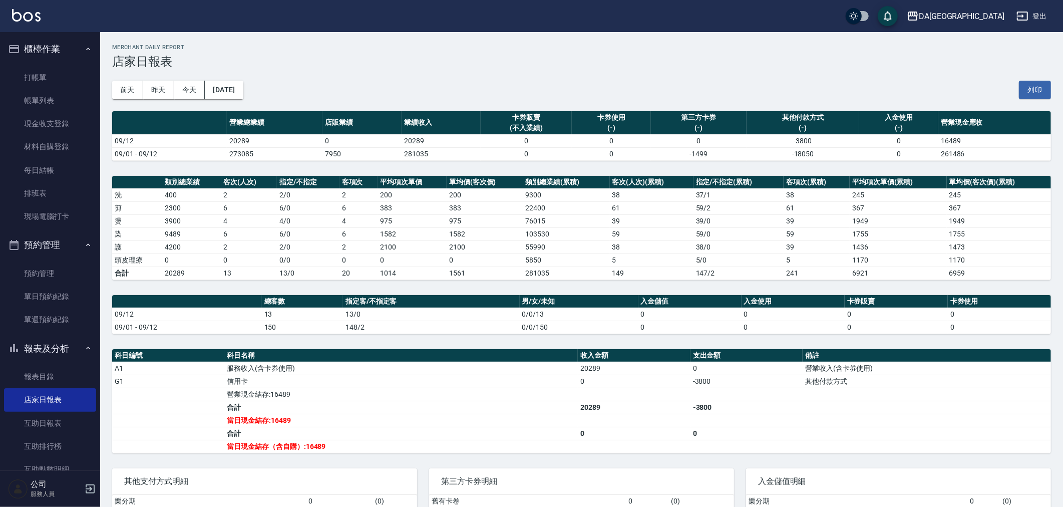
click at [57, 63] on ul "打帳單 帳單列表 現金收支登錄 材料自購登錄 每日結帳 排班表 現場電腦打卡" at bounding box center [50, 147] width 92 height 170
click at [57, 68] on link "打帳單" at bounding box center [50, 77] width 92 height 23
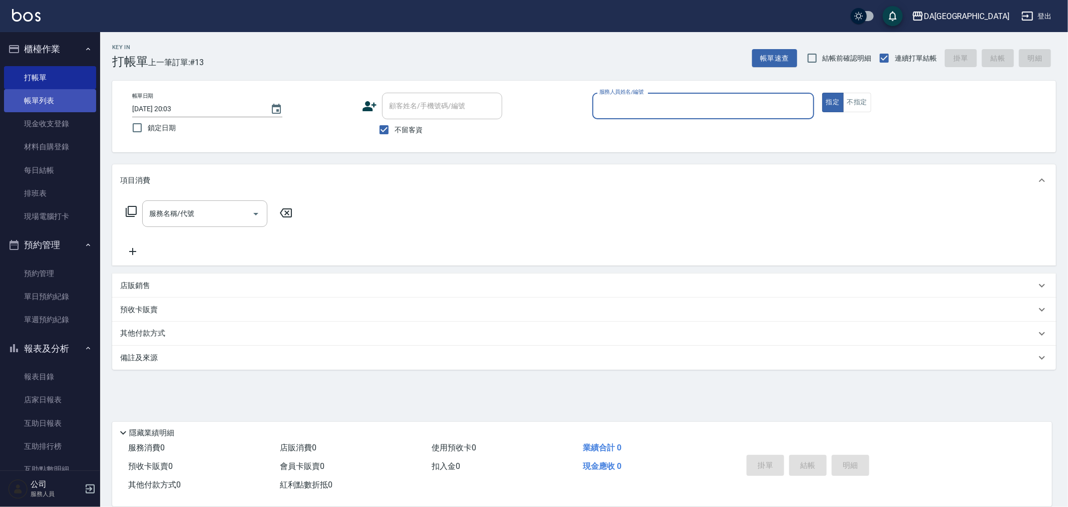
click at [48, 103] on link "帳單列表" at bounding box center [50, 100] width 92 height 23
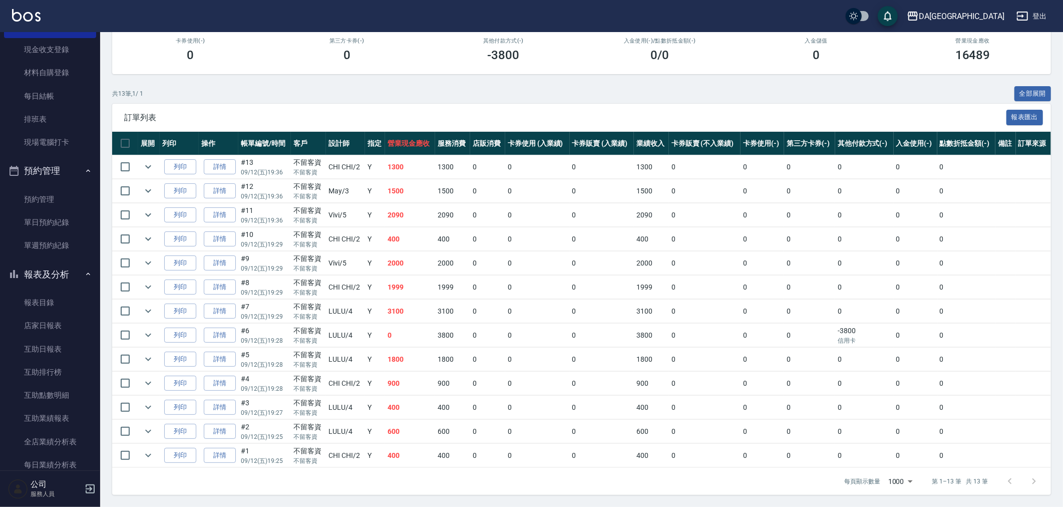
scroll to position [167, 0]
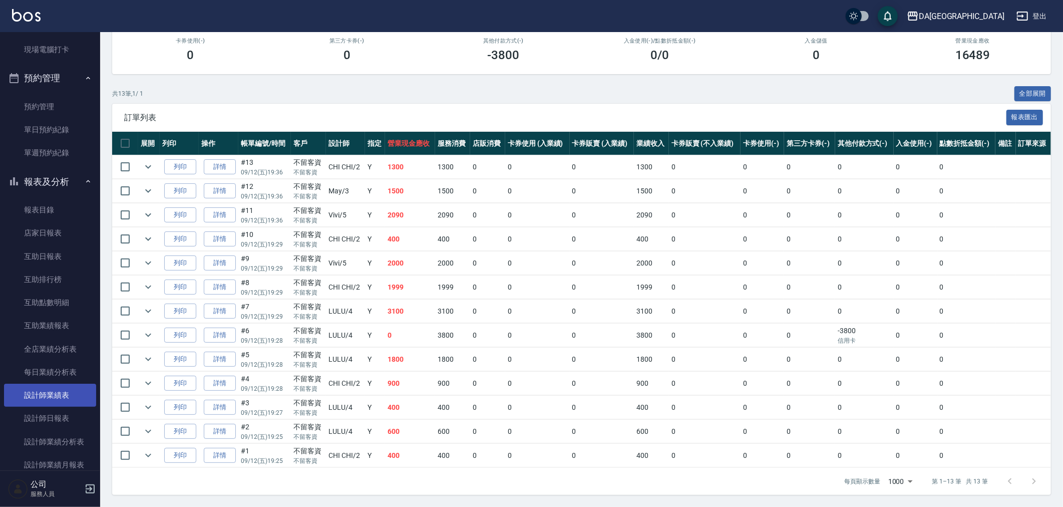
click at [56, 392] on link "設計師業績表" at bounding box center [50, 395] width 92 height 23
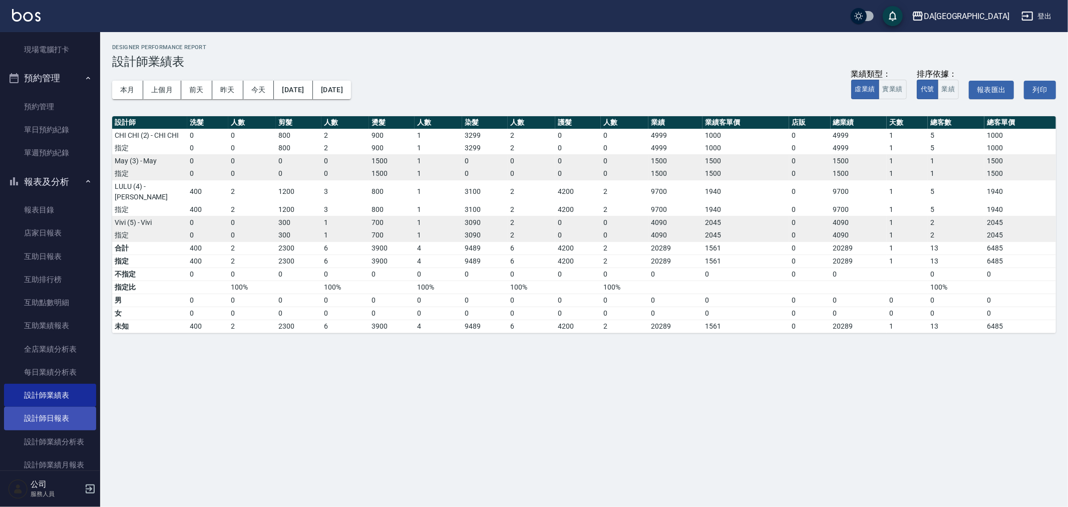
click at [58, 412] on link "設計師日報表" at bounding box center [50, 418] width 92 height 23
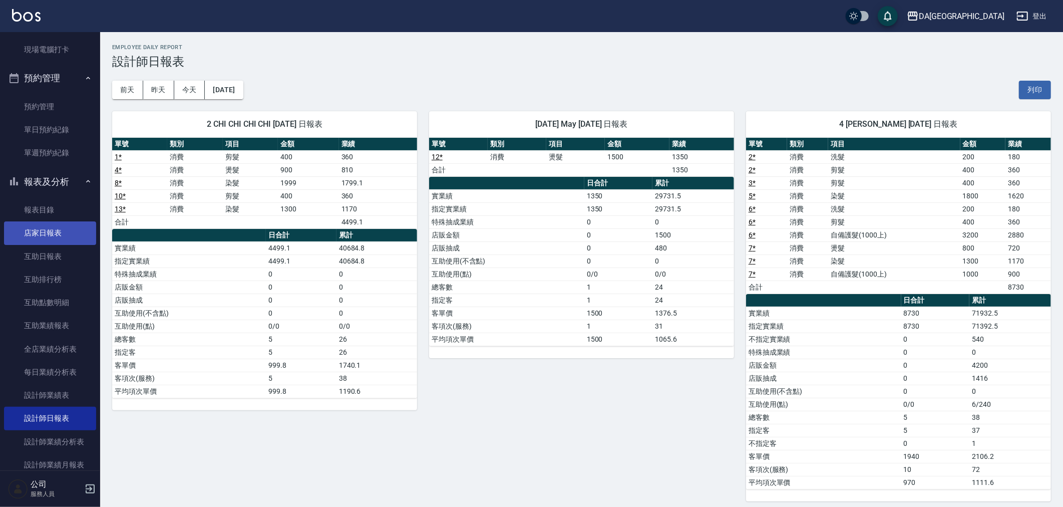
click at [68, 230] on link "店家日報表" at bounding box center [50, 232] width 92 height 23
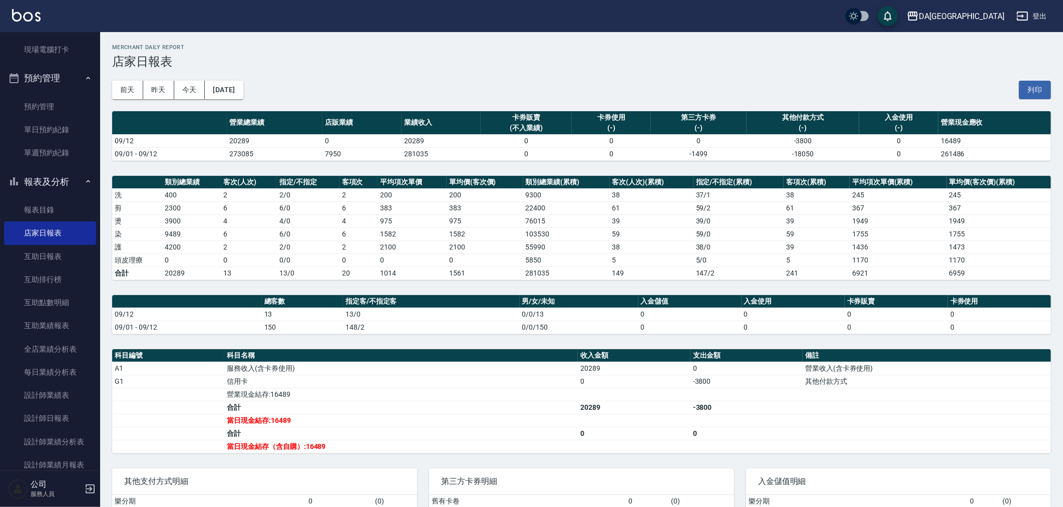
drag, startPoint x: 26, startPoint y: 413, endPoint x: 82, endPoint y: 477, distance: 85.2
click at [26, 413] on link "設計師日報表" at bounding box center [50, 418] width 92 height 23
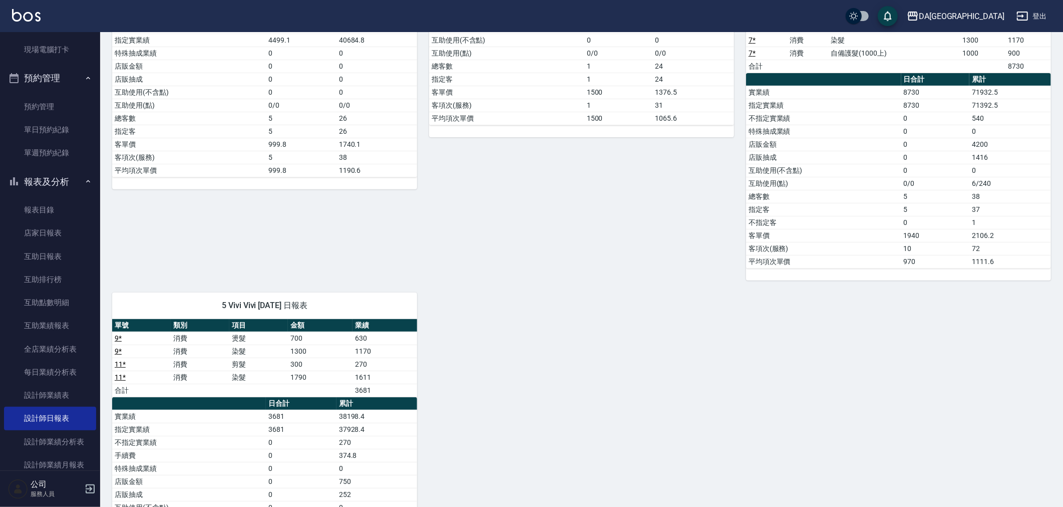
scroll to position [346, 0]
